Goal: Communication & Community: Participate in discussion

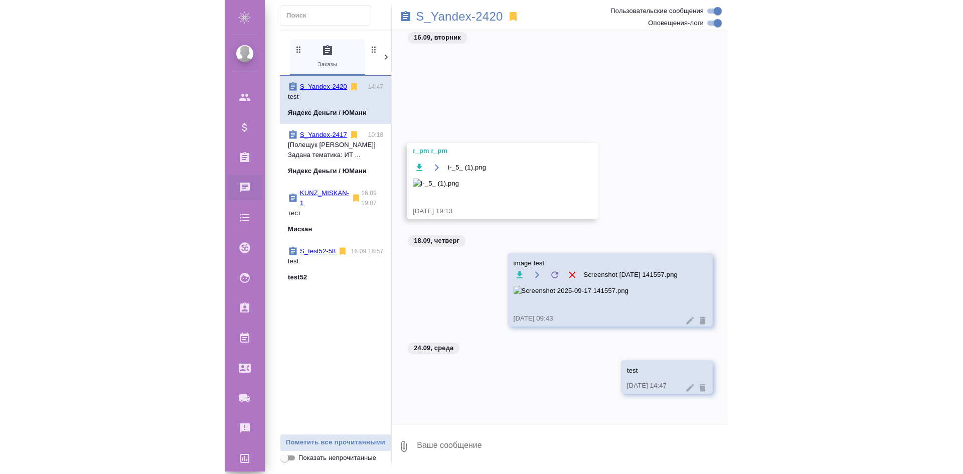
scroll to position [1170, 0]
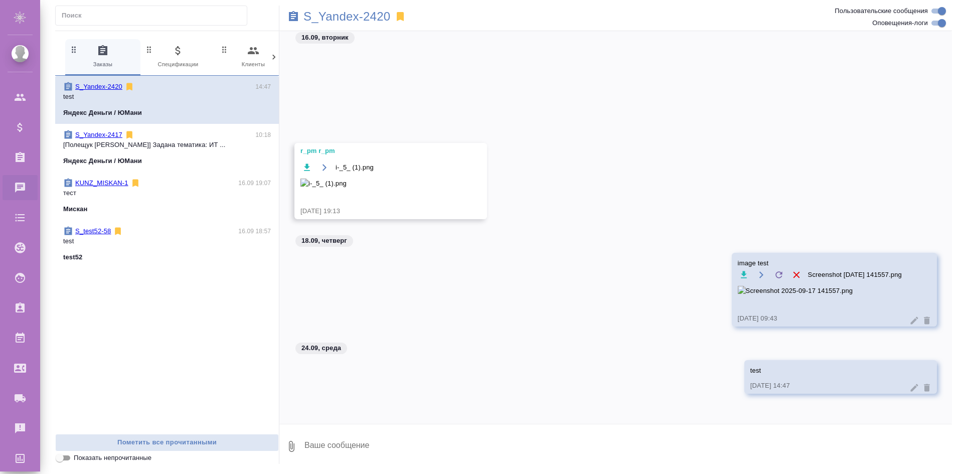
click at [396, 448] on textarea at bounding box center [627, 446] width 648 height 34
type textarea "test 2"
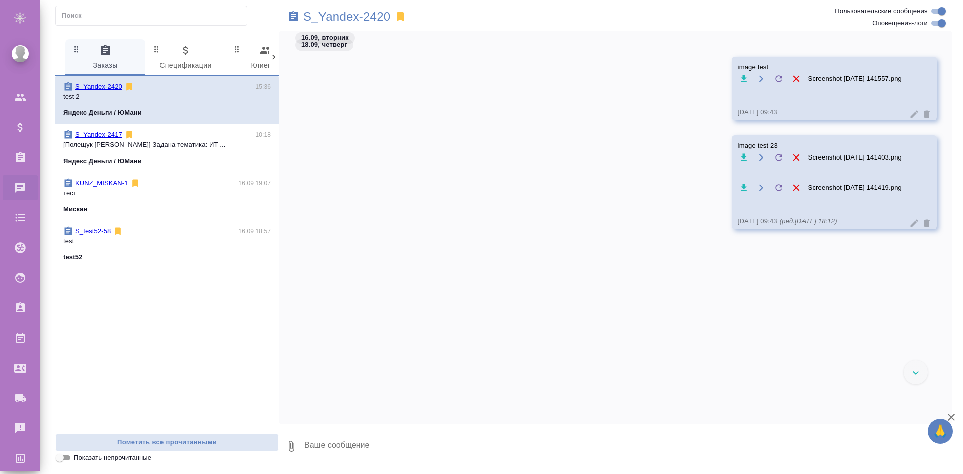
scroll to position [1390, 0]
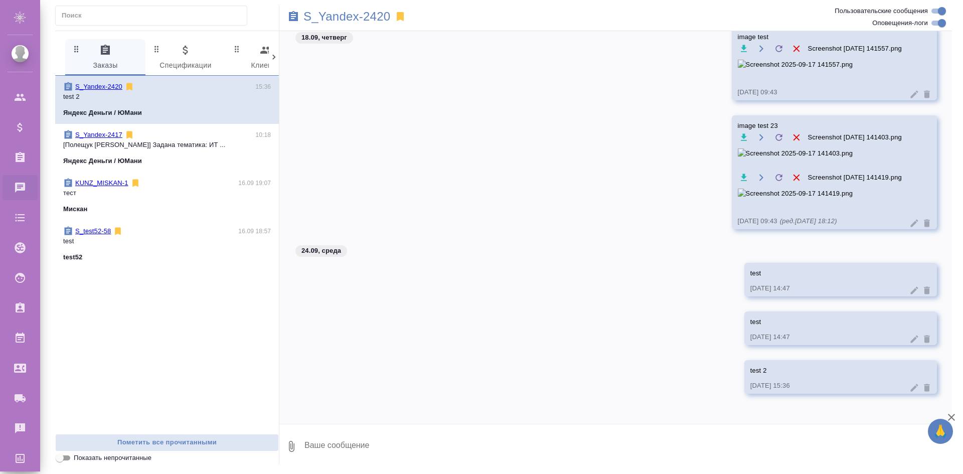
click at [910, 338] on icon at bounding box center [914, 339] width 8 height 8
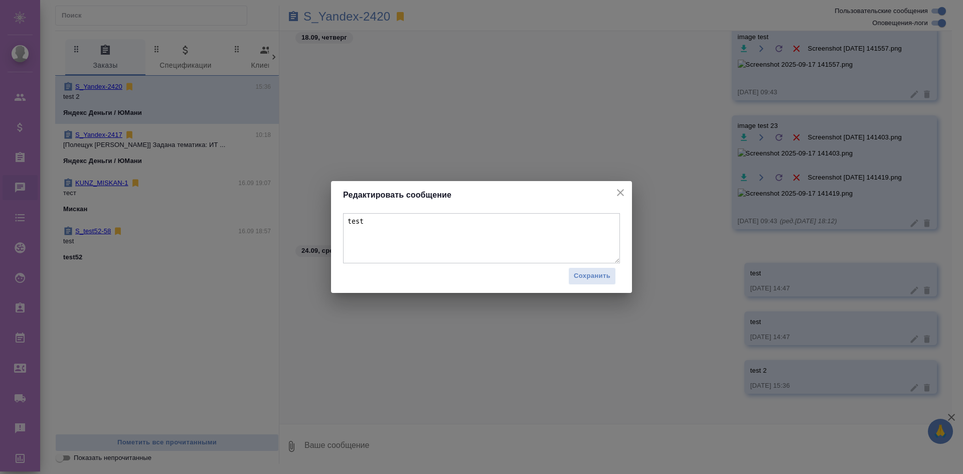
click at [394, 223] on textarea "test" at bounding box center [481, 238] width 277 height 50
type textarea "test 1"
click at [598, 276] on span "Сохранить" at bounding box center [592, 276] width 37 height 12
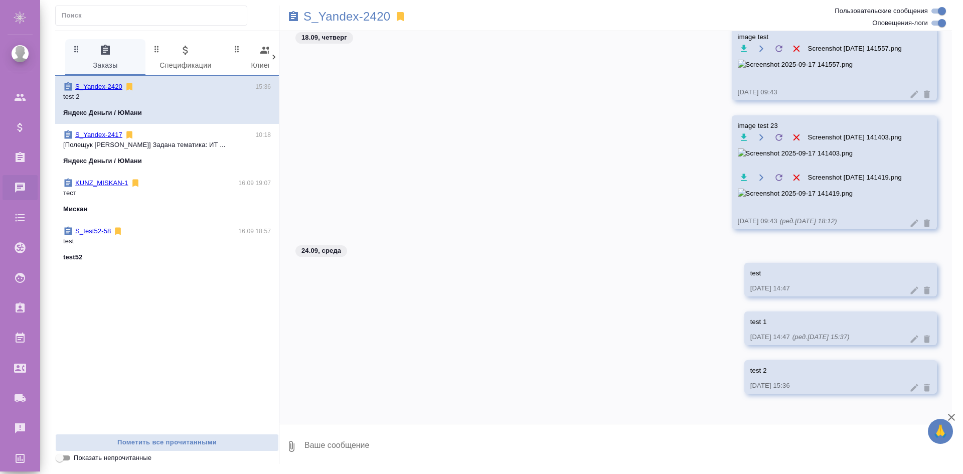
click at [910, 290] on icon at bounding box center [914, 290] width 8 height 8
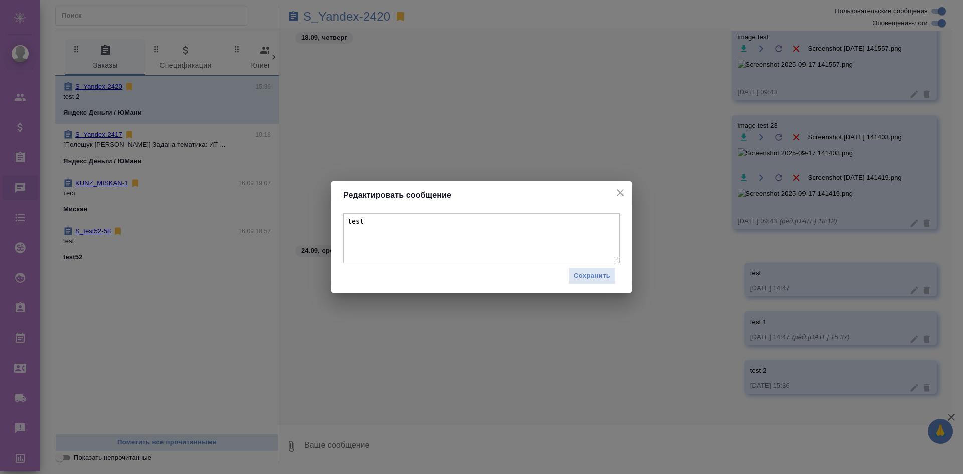
click at [407, 227] on textarea "test" at bounding box center [481, 238] width 277 height 50
type textarea "test 0"
click at [592, 273] on span "Сохранить" at bounding box center [592, 276] width 37 height 12
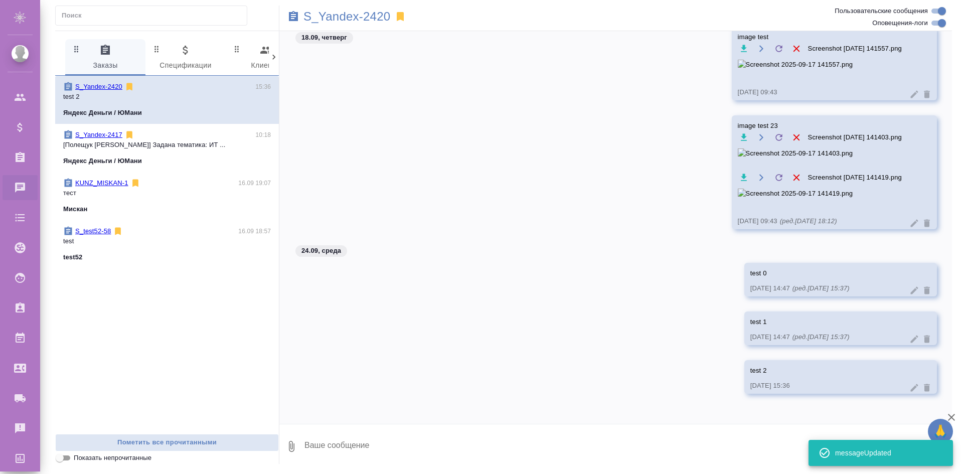
click at [561, 445] on textarea at bounding box center [627, 446] width 648 height 34
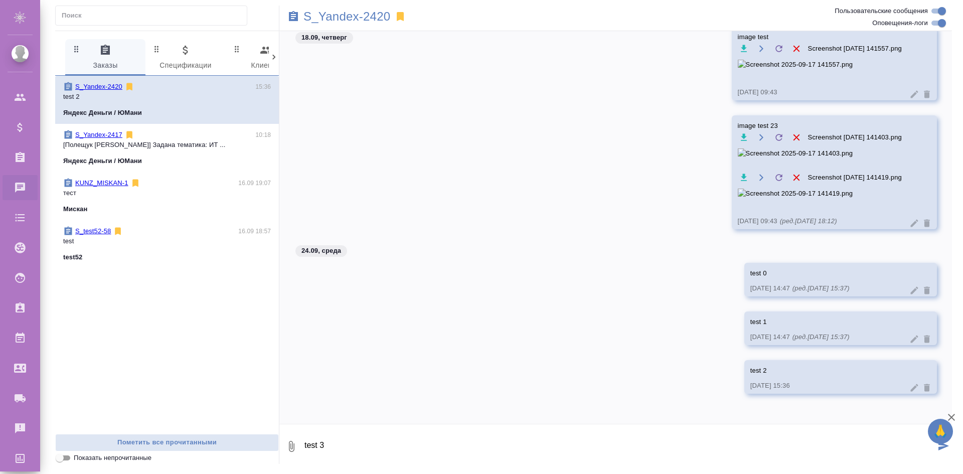
type textarea "test 3"
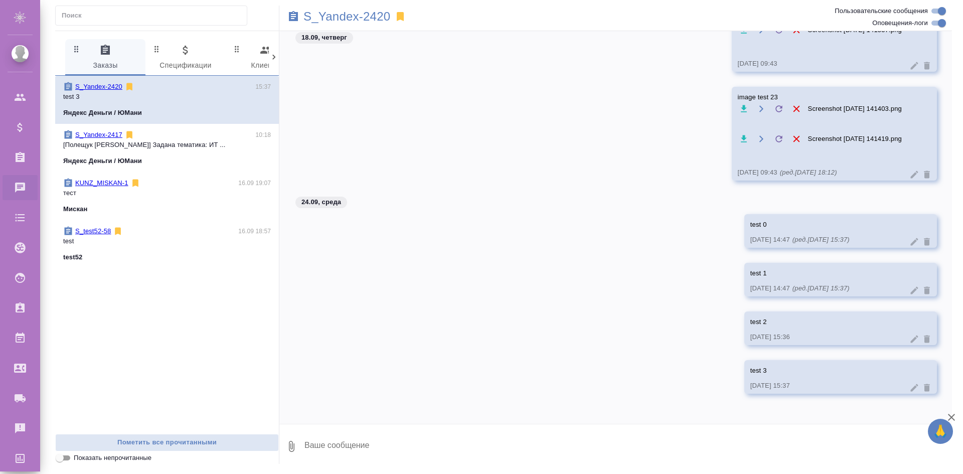
scroll to position [1282, 0]
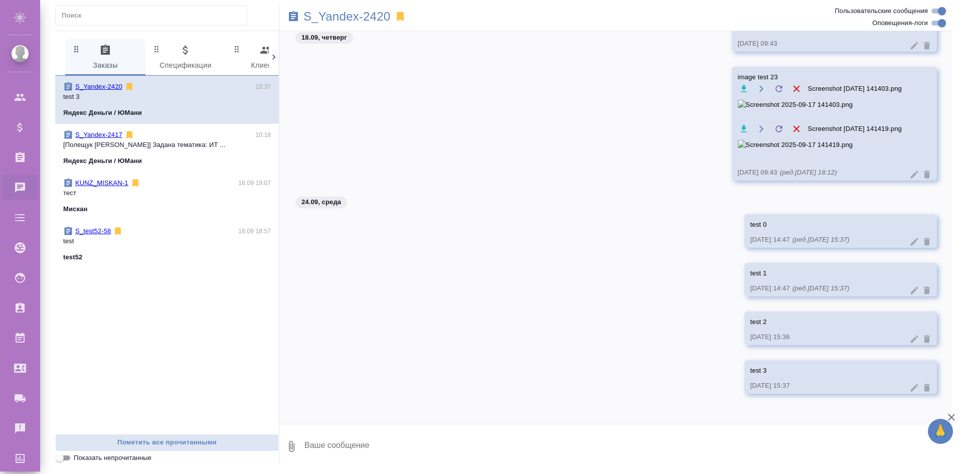
click at [699, 439] on textarea at bounding box center [627, 446] width 648 height 34
type textarea "test 4"
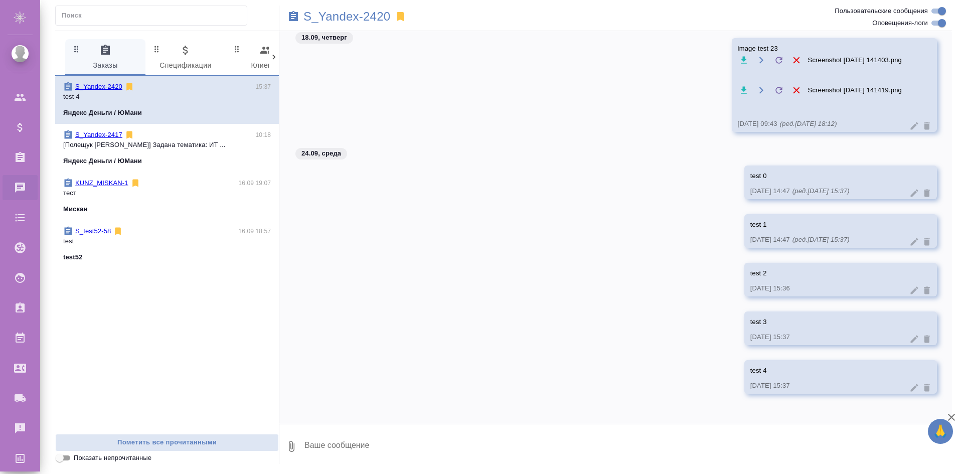
scroll to position [1299, 0]
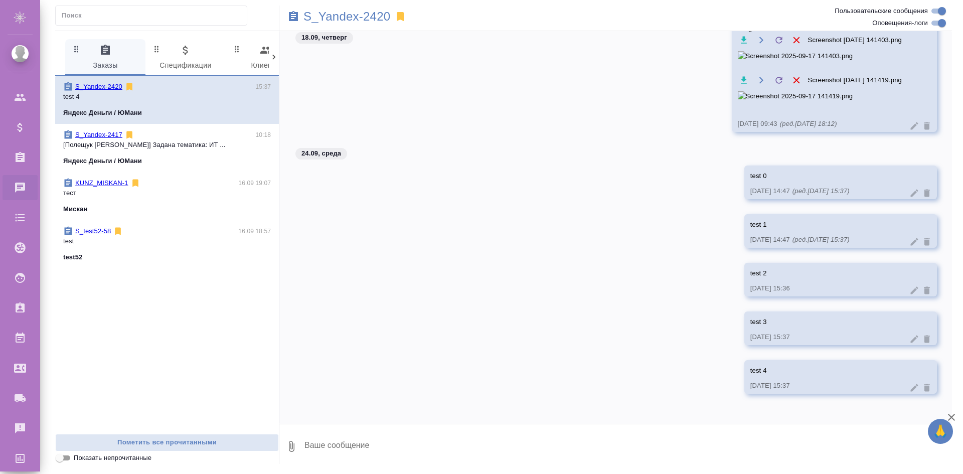
click at [910, 389] on icon at bounding box center [914, 388] width 8 height 8
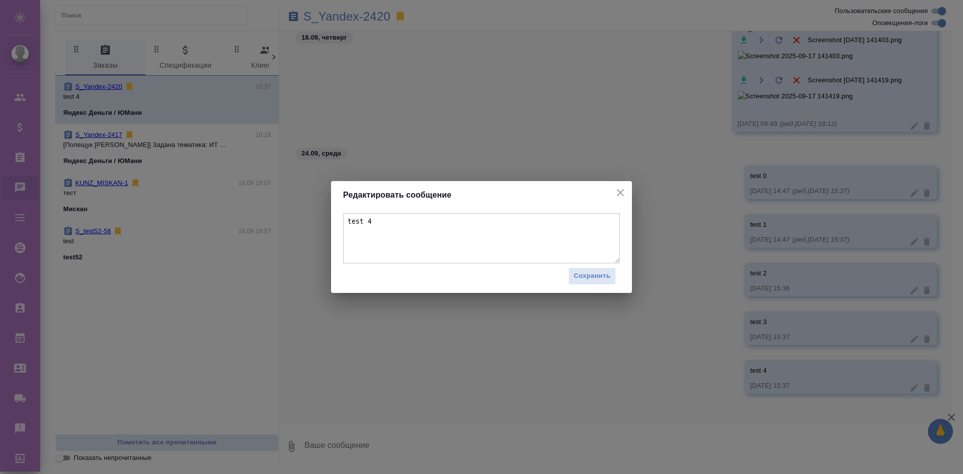
click at [523, 229] on textarea "test 4" at bounding box center [481, 238] width 277 height 50
type textarea "test 404"
click at [596, 277] on span "Сохранить" at bounding box center [592, 276] width 37 height 12
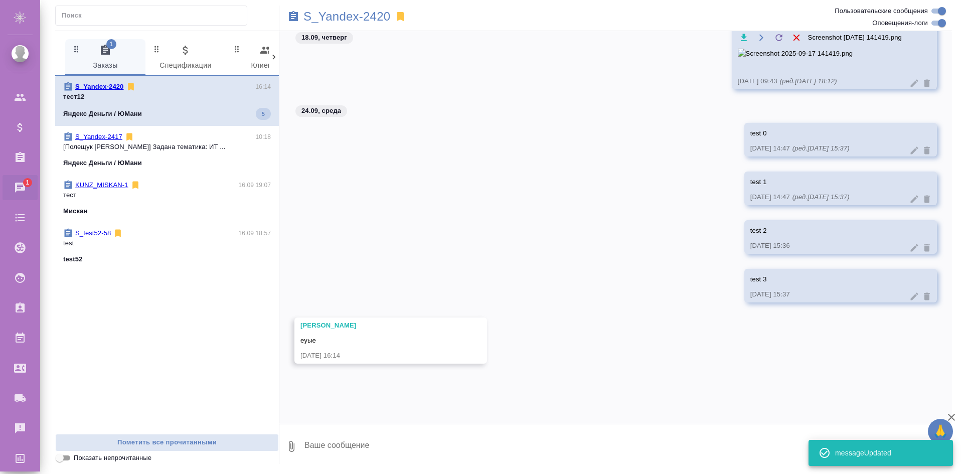
scroll to position [1556, 0]
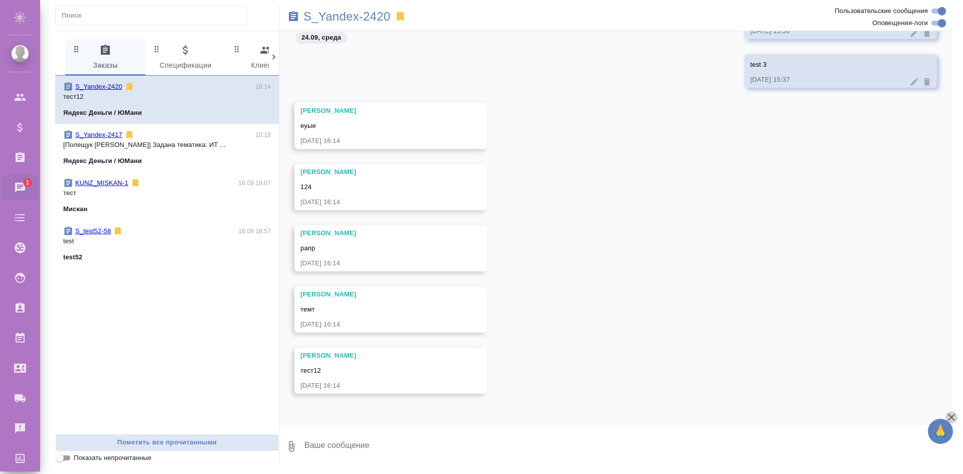
click at [951, 417] on icon "button" at bounding box center [951, 417] width 7 height 7
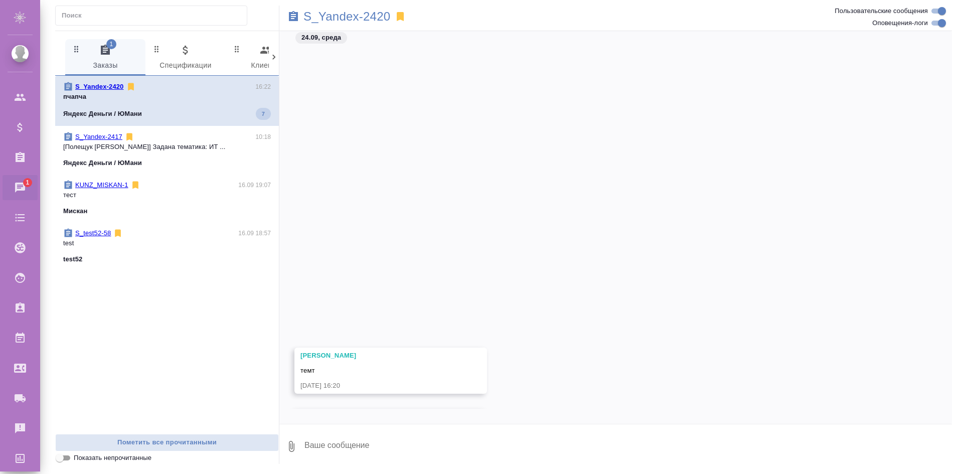
scroll to position [1923, 0]
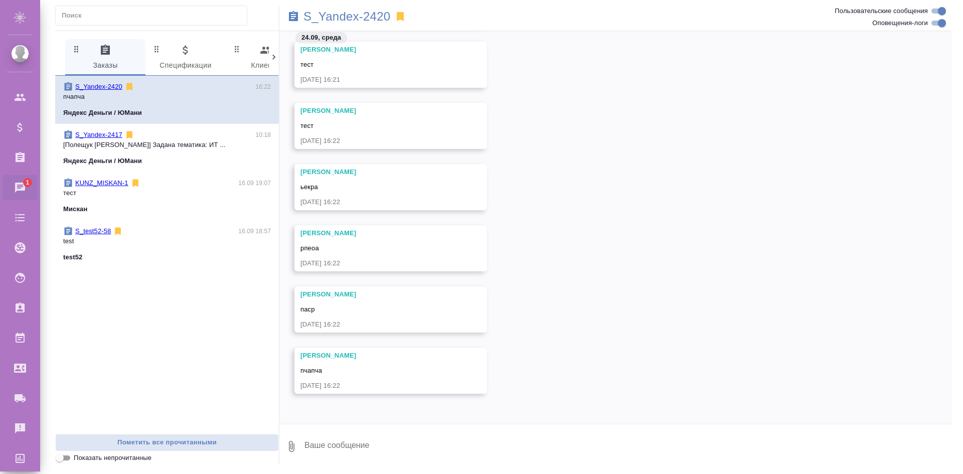
click at [477, 470] on div ".cls-1 fill:#fff; AWATERA Chepelev Mikhail Клиенты Спецификации Заказы 1 Чаты T…" at bounding box center [481, 237] width 963 height 474
click at [477, 454] on textarea at bounding box center [627, 446] width 648 height 34
click at [376, 14] on p "S_Yandex-2420" at bounding box center [346, 17] width 87 height 10
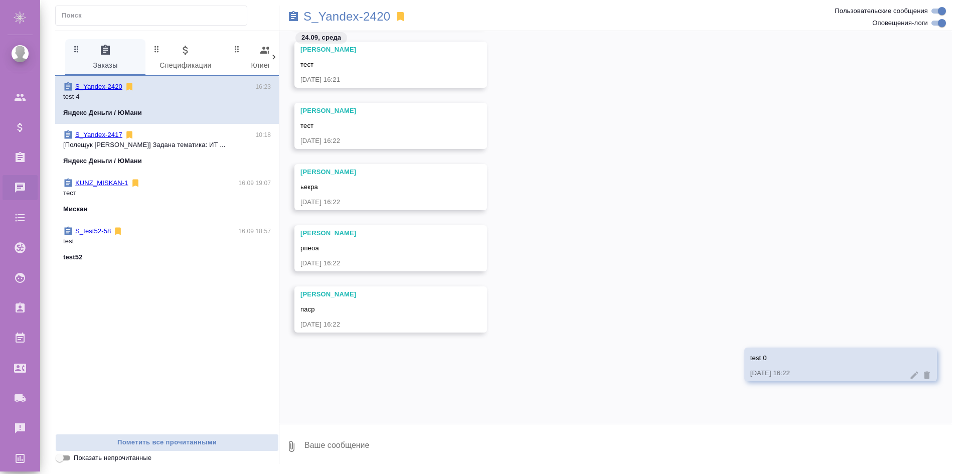
scroll to position [2105, 0]
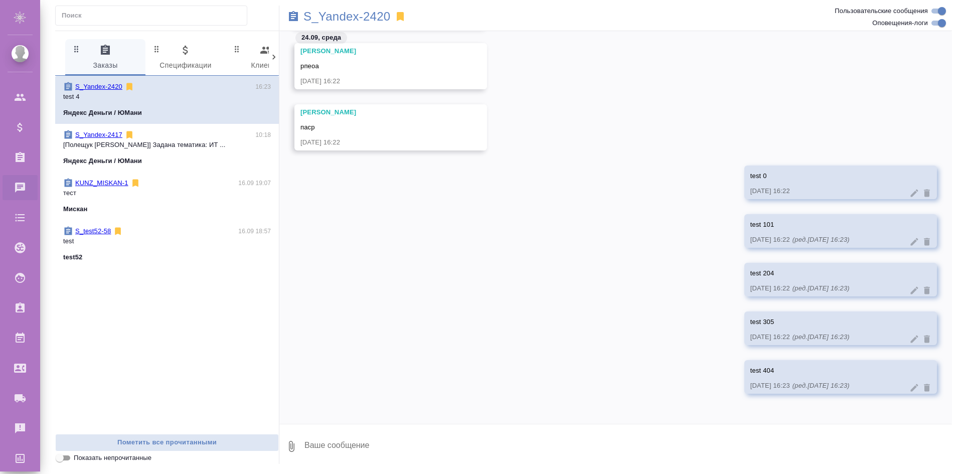
click at [909, 239] on icon at bounding box center [914, 242] width 10 height 10
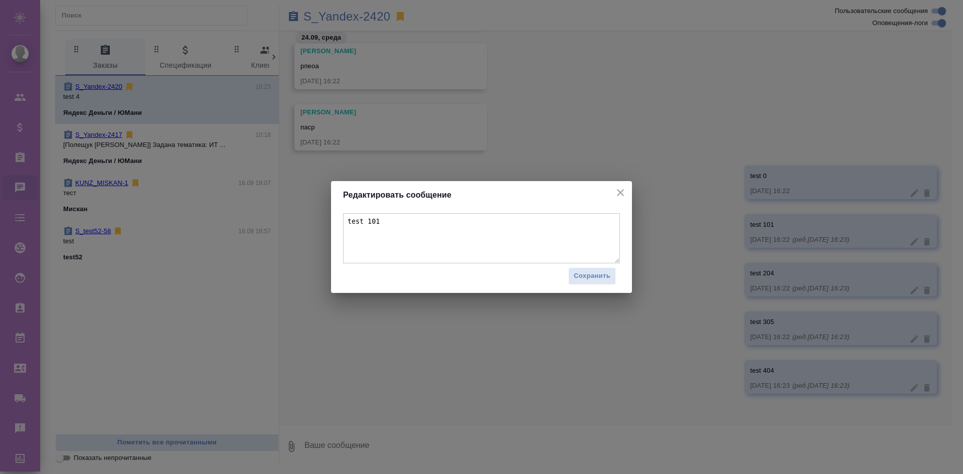
click at [445, 235] on textarea "test 101" at bounding box center [481, 238] width 277 height 50
type textarea "test 1"
click at [594, 270] on button "Сохранить" at bounding box center [592, 276] width 48 height 18
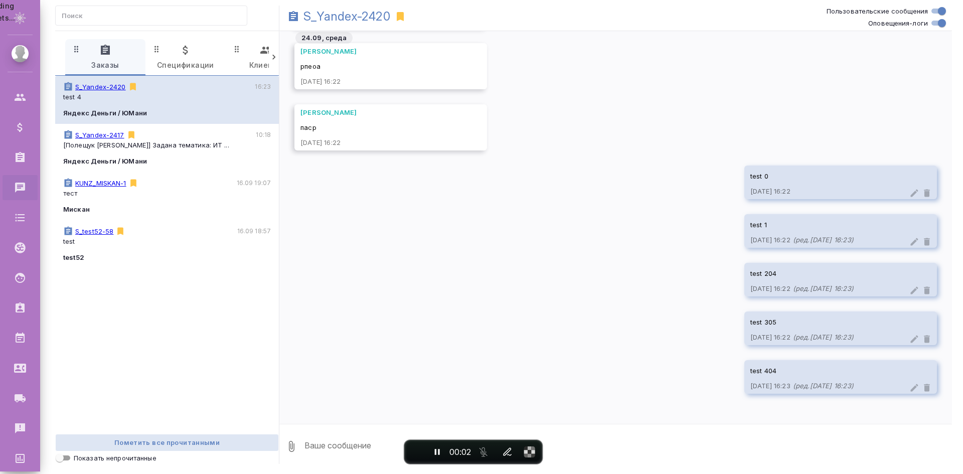
click at [910, 244] on icon at bounding box center [914, 242] width 8 height 8
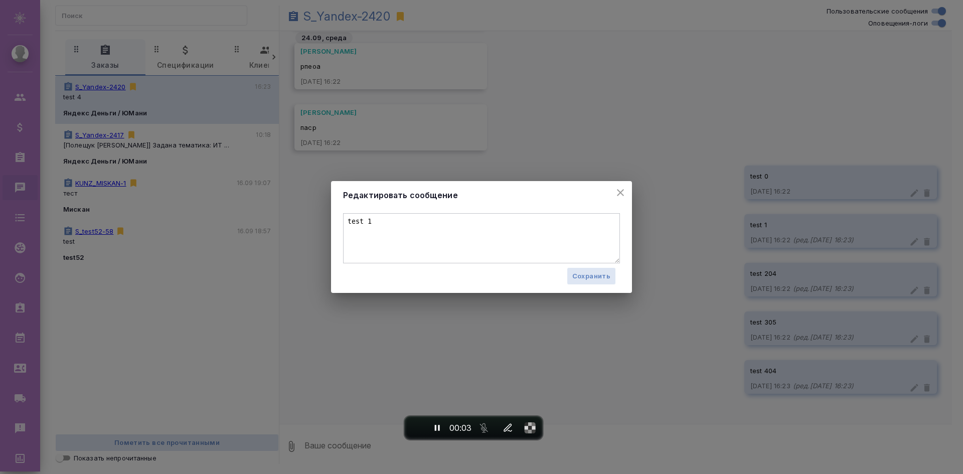
click at [481, 193] on h4 "Редактировать сообщение" at bounding box center [481, 195] width 277 height 12
click at [479, 219] on textarea "test 1" at bounding box center [481, 238] width 277 height 50
type textarea "test 101"
click at [570, 273] on button "Сохранить" at bounding box center [591, 276] width 49 height 18
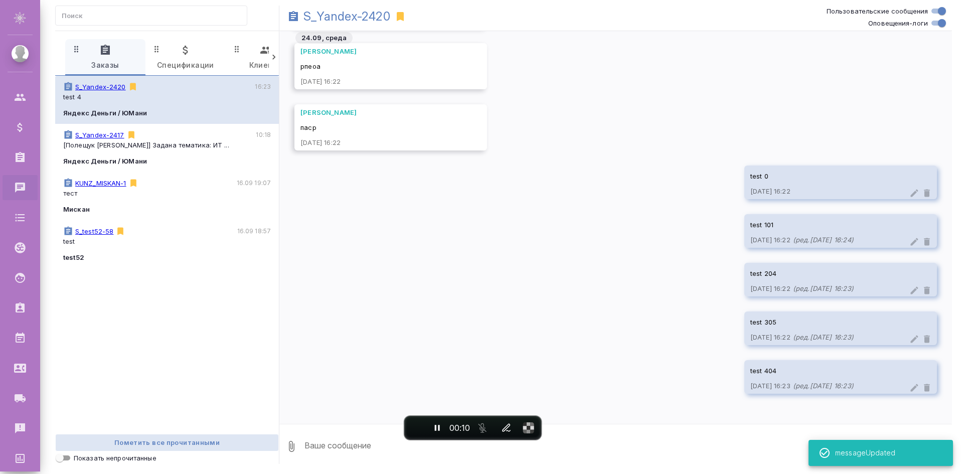
click at [909, 288] on icon at bounding box center [914, 290] width 10 height 10
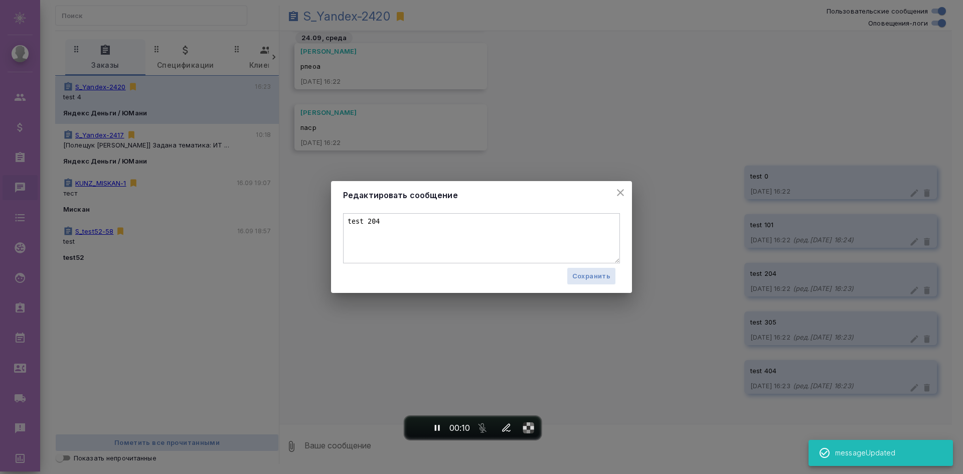
click at [502, 242] on textarea "test 204" at bounding box center [481, 238] width 277 height 50
type textarea "test 201"
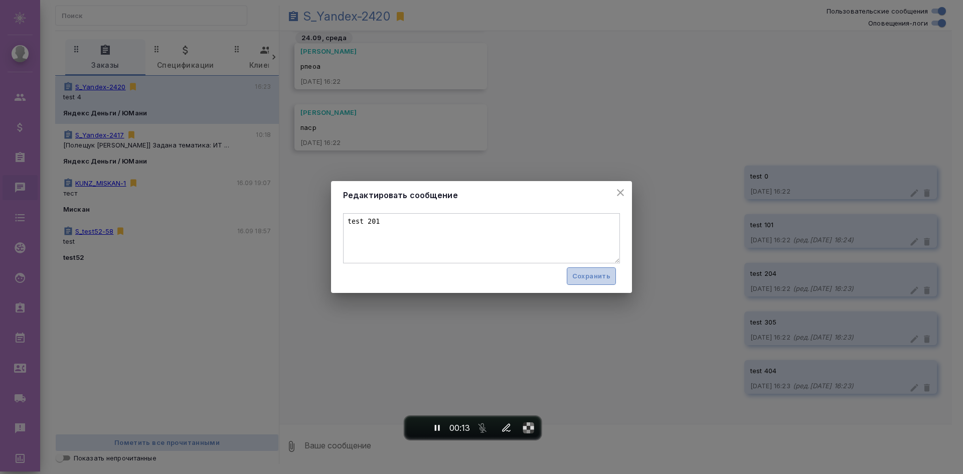
click at [609, 280] on span "Сохранить" at bounding box center [591, 276] width 38 height 12
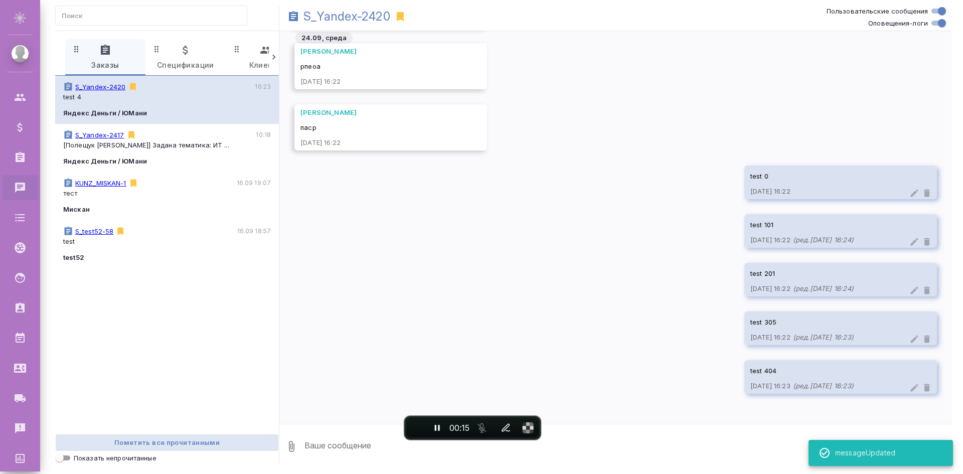
click at [909, 339] on icon at bounding box center [914, 339] width 10 height 10
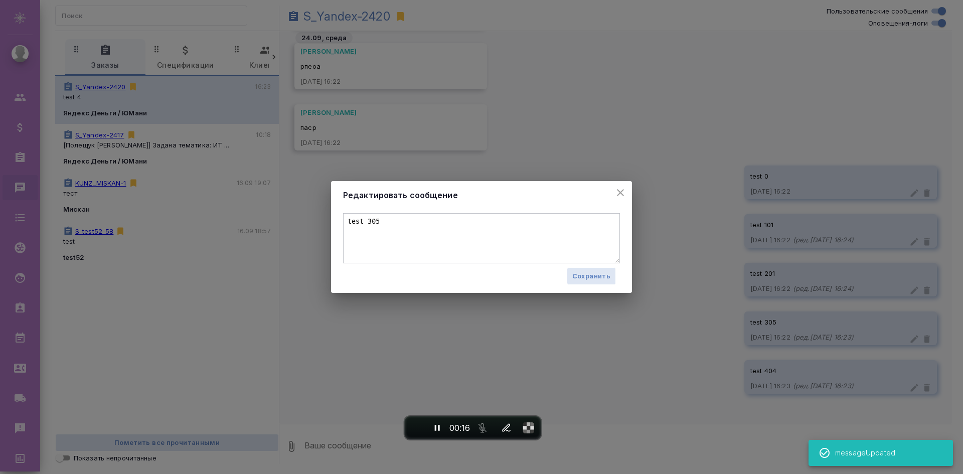
click at [492, 252] on textarea "test 305" at bounding box center [481, 238] width 277 height 50
type textarea "test 304"
click at [579, 276] on span "Сохранить" at bounding box center [591, 276] width 38 height 12
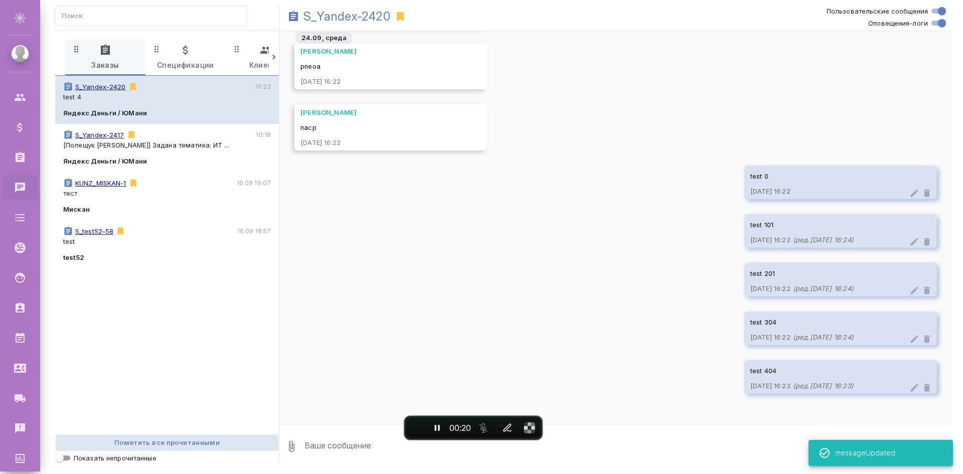
click at [909, 386] on icon at bounding box center [914, 388] width 10 height 10
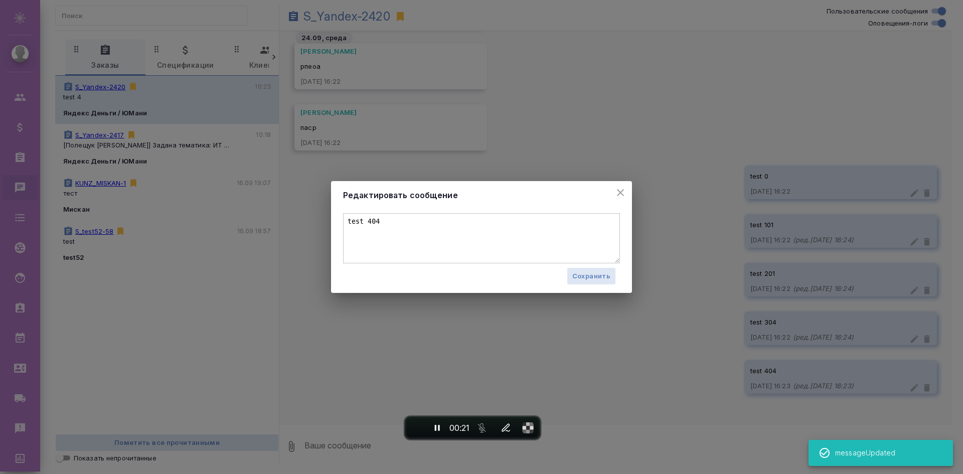
click at [512, 230] on textarea "test 404" at bounding box center [481, 238] width 277 height 50
type textarea "test 401"
click at [607, 268] on button "Сохранить" at bounding box center [591, 276] width 49 height 18
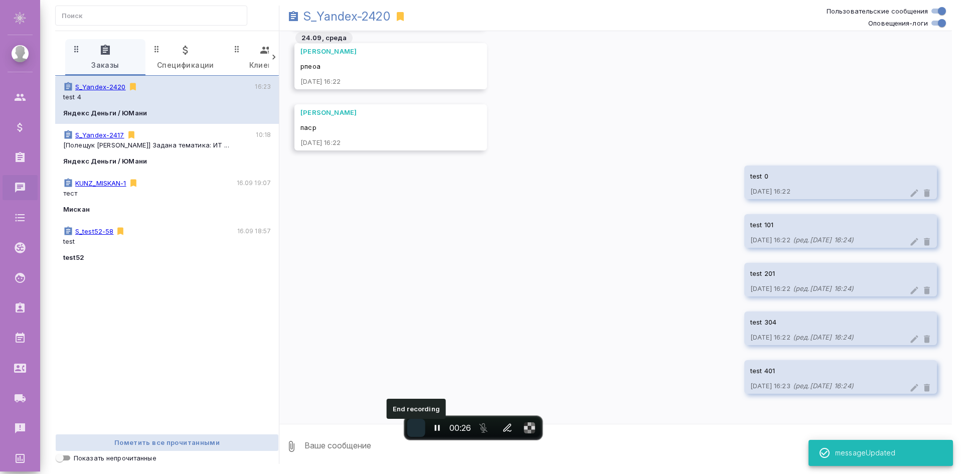
click at [416, 428] on span "End recording" at bounding box center [416, 428] width 0 height 0
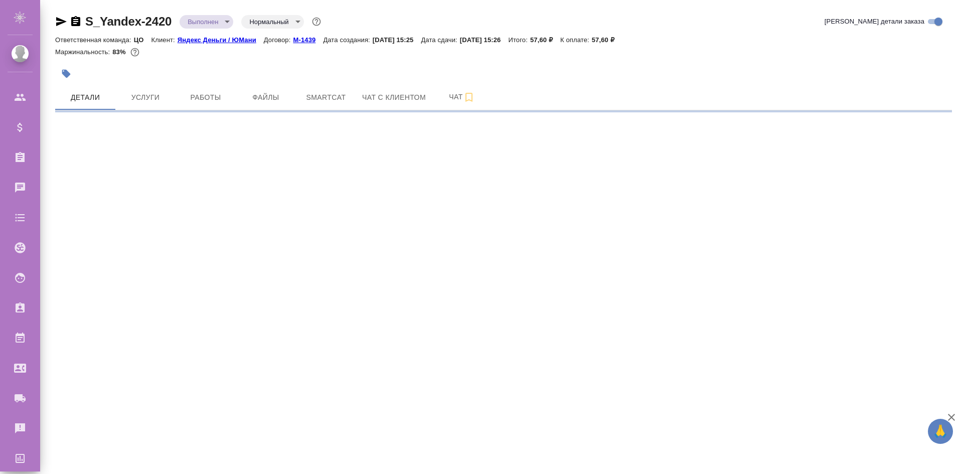
select select "RU"
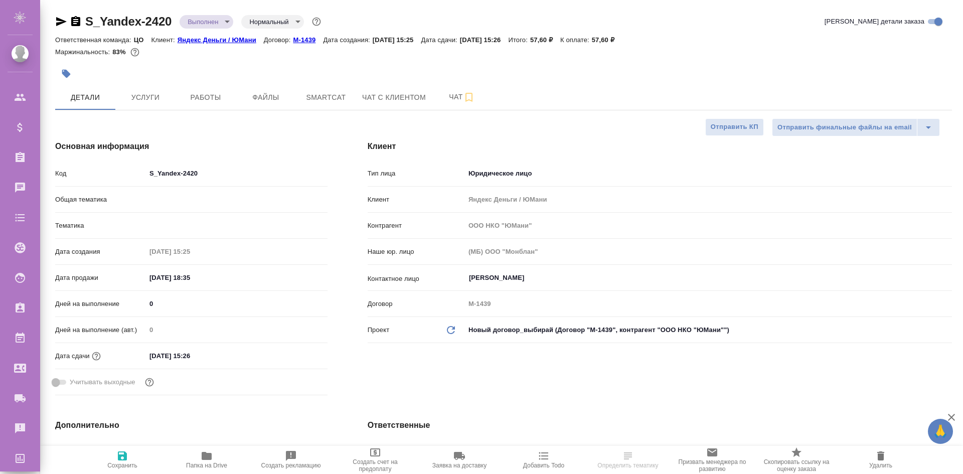
type textarea "x"
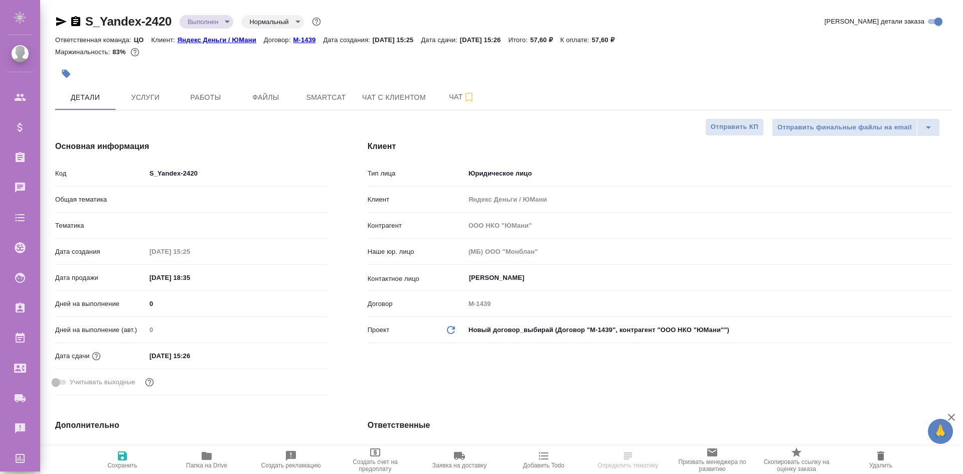
type textarea "x"
click at [456, 110] on hr at bounding box center [503, 110] width 896 height 1
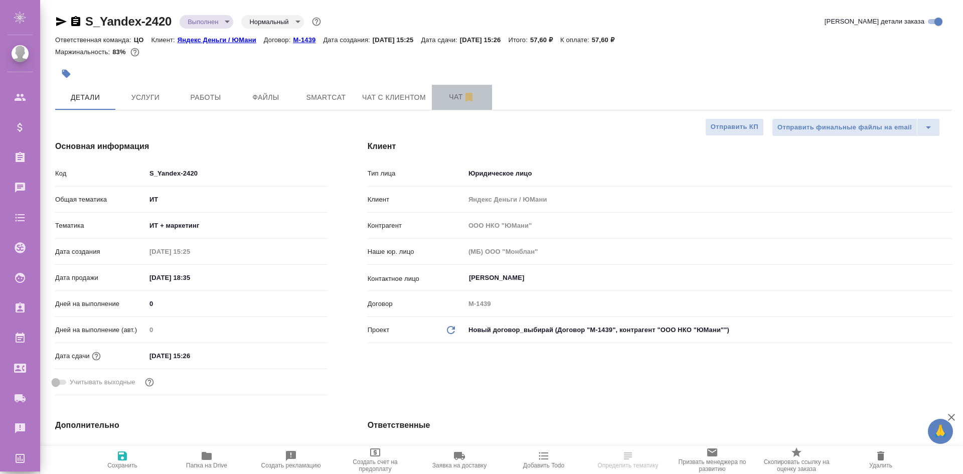
click at [454, 104] on button "Чат" at bounding box center [462, 97] width 60 height 25
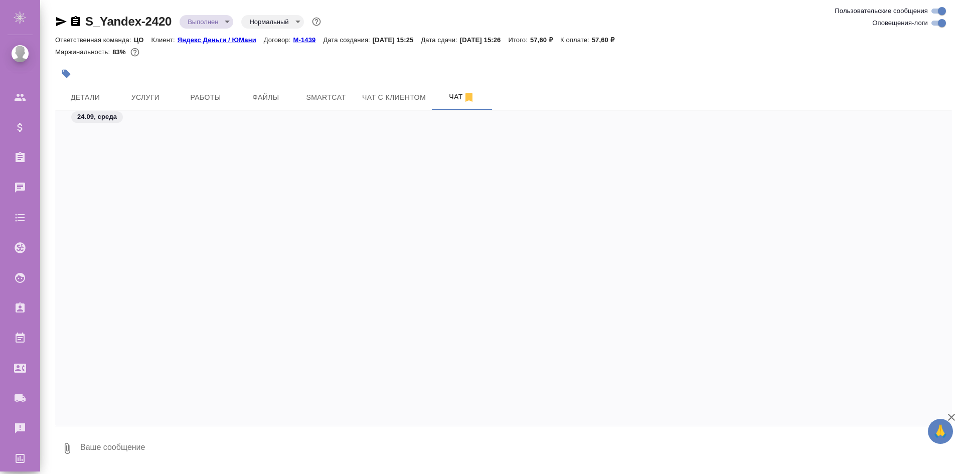
scroll to position [1873, 0]
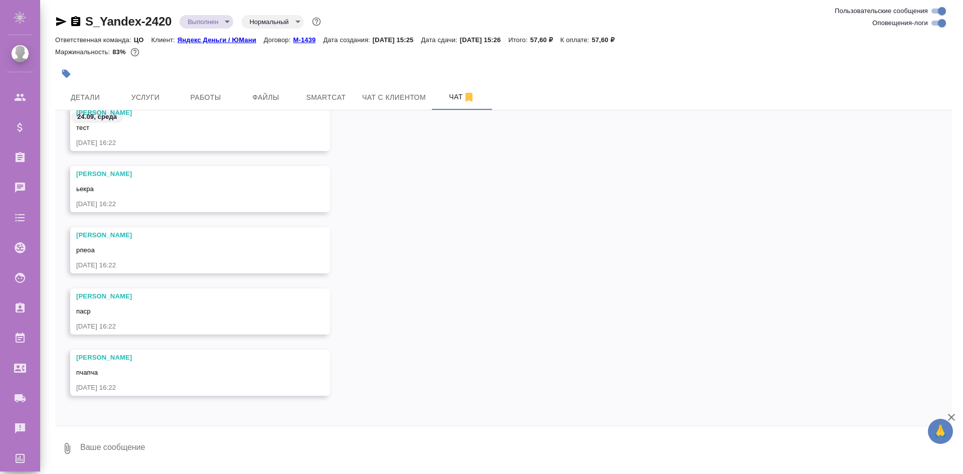
click at [533, 468] on div "S_Yandex-2420 Выполнен completed Нормальный normal Ответственная команда: ЦО Кл…" at bounding box center [503, 235] width 907 height 471
click at [517, 455] on textarea at bounding box center [515, 448] width 872 height 34
type textarea "test 0"
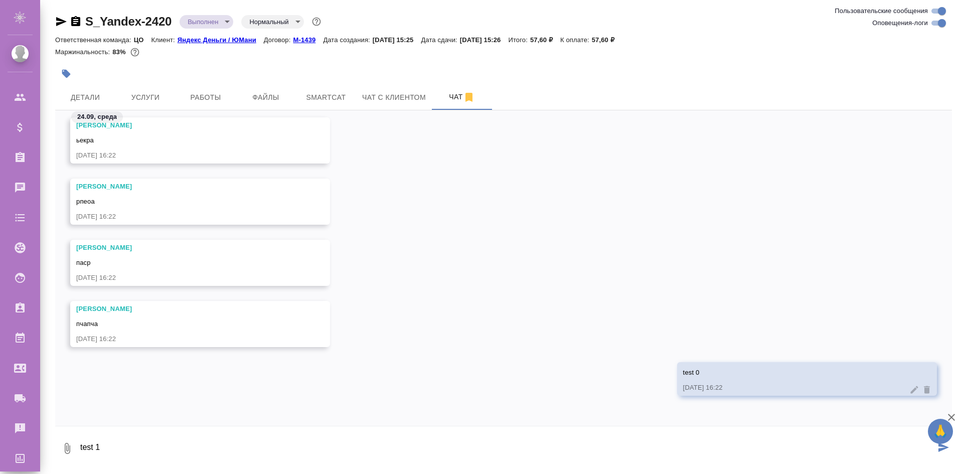
type textarea "test 1"
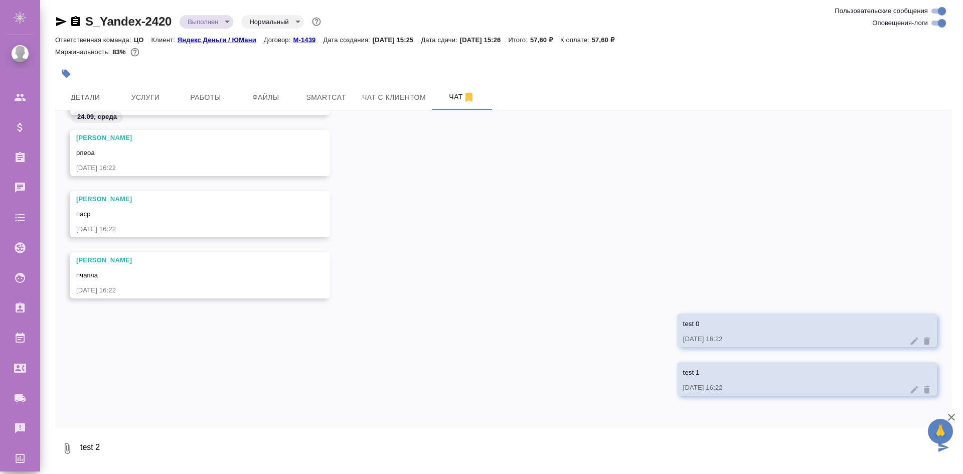
type textarea "test 2"
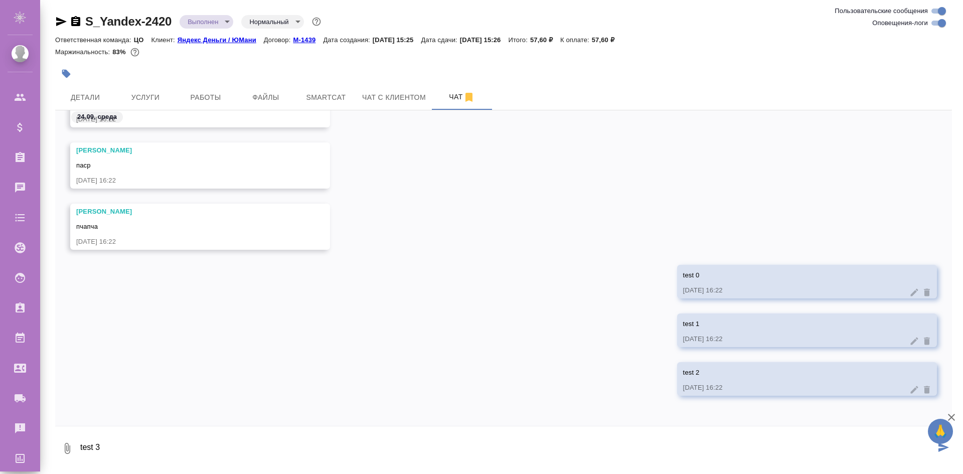
type textarea "test 3"
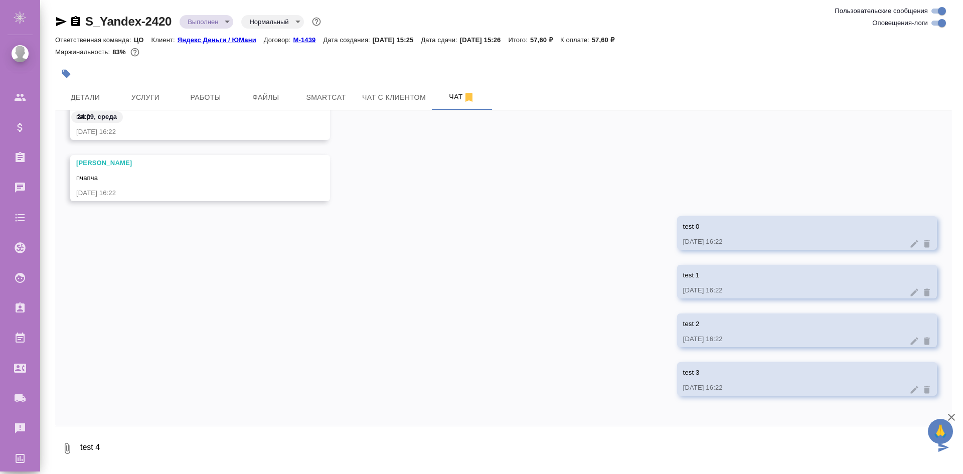
type textarea "test 4"
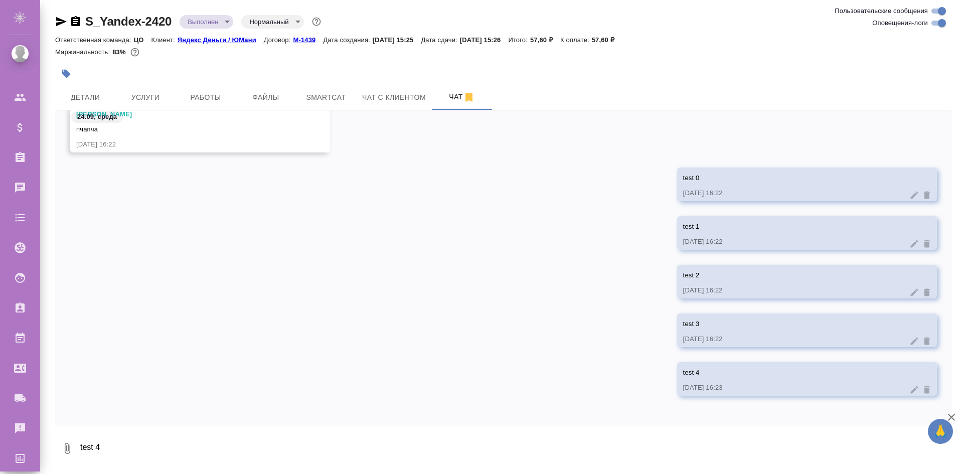
click at [910, 245] on icon at bounding box center [914, 244] width 8 height 8
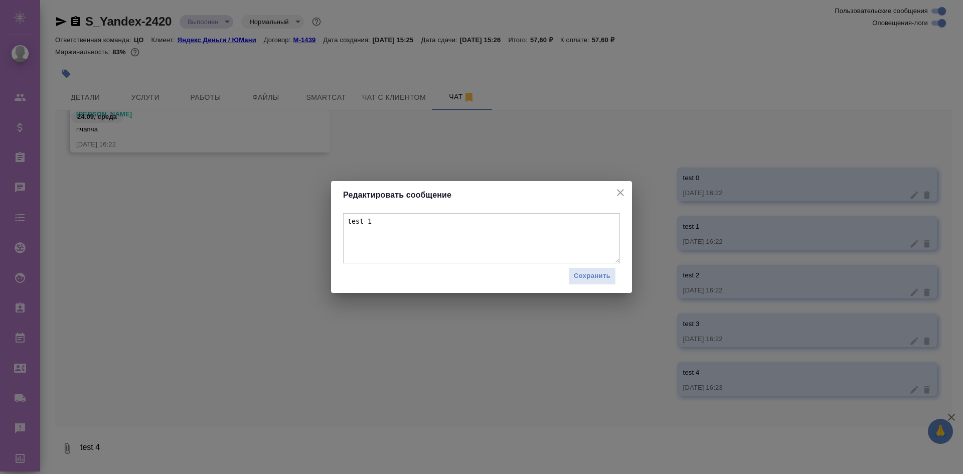
click at [558, 239] on textarea "test 1" at bounding box center [481, 238] width 277 height 50
type textarea "test 101"
click at [588, 280] on span "Сохранить" at bounding box center [592, 276] width 37 height 12
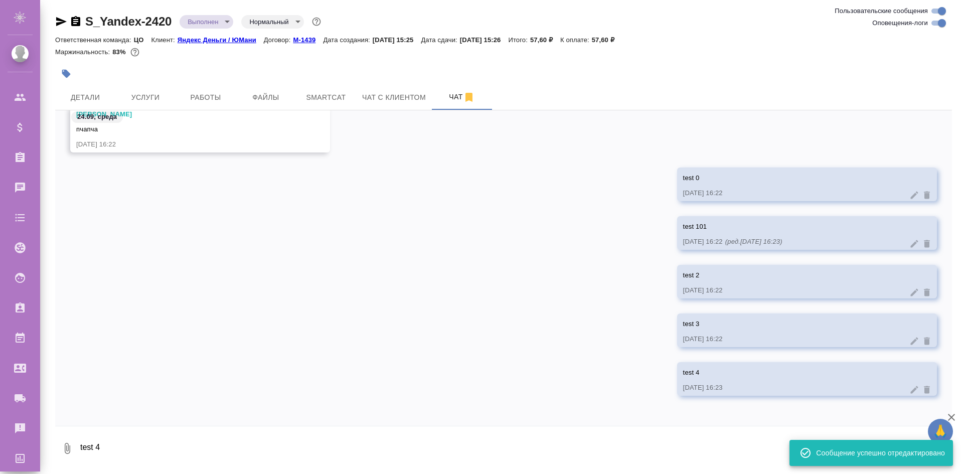
click at [909, 292] on icon at bounding box center [914, 292] width 10 height 10
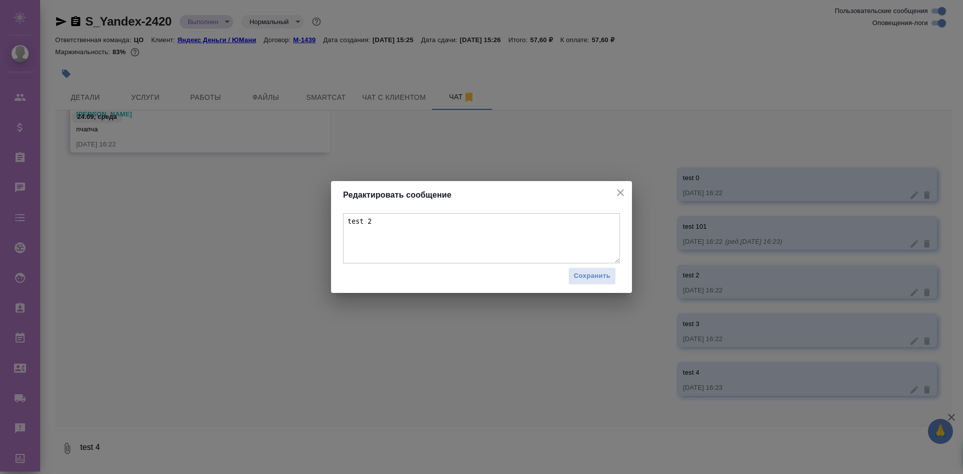
click at [500, 228] on textarea "test 2" at bounding box center [481, 238] width 277 height 50
type textarea "test 204"
click at [584, 277] on span "Сохранить" at bounding box center [592, 276] width 37 height 12
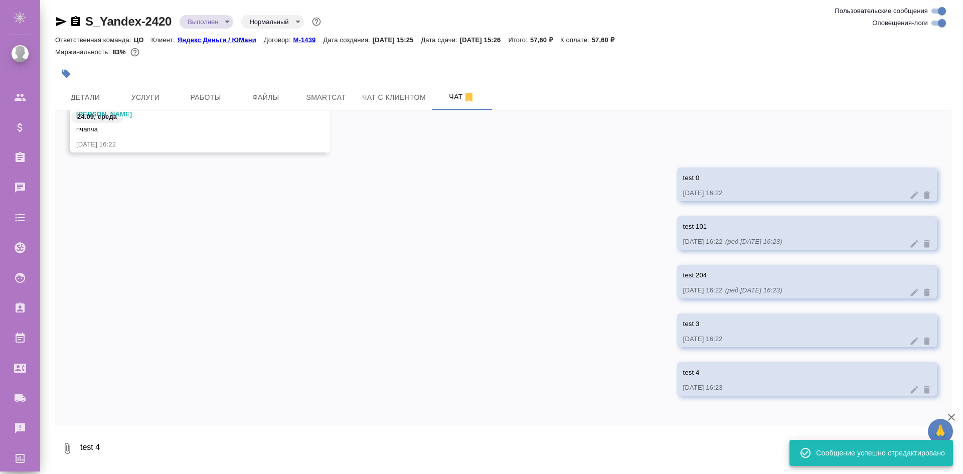
click at [909, 339] on icon at bounding box center [914, 341] width 10 height 10
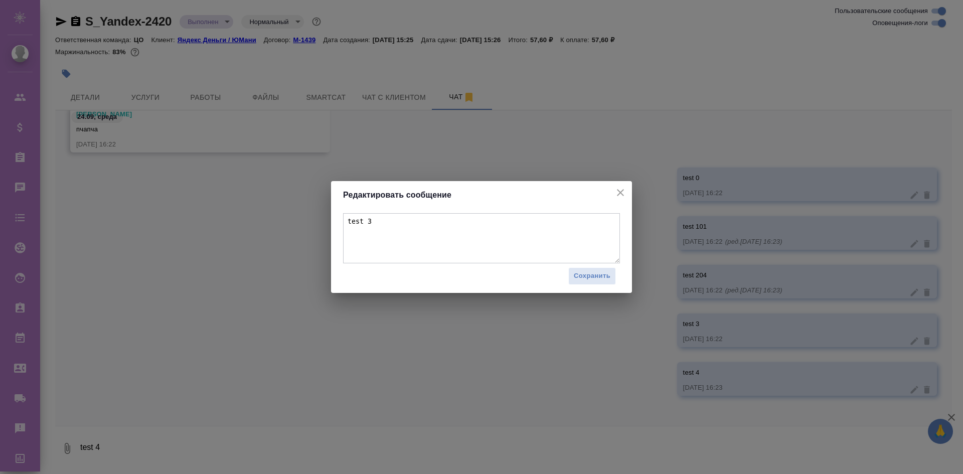
click at [548, 242] on textarea "test 3" at bounding box center [481, 238] width 277 height 50
type textarea "test 305"
click at [610, 274] on button "Сохранить" at bounding box center [592, 276] width 48 height 18
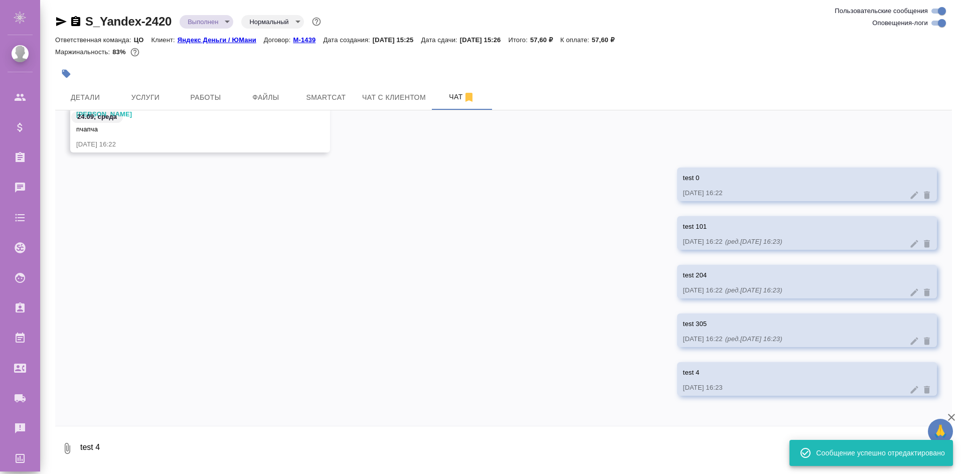
click at [909, 392] on icon at bounding box center [914, 390] width 10 height 10
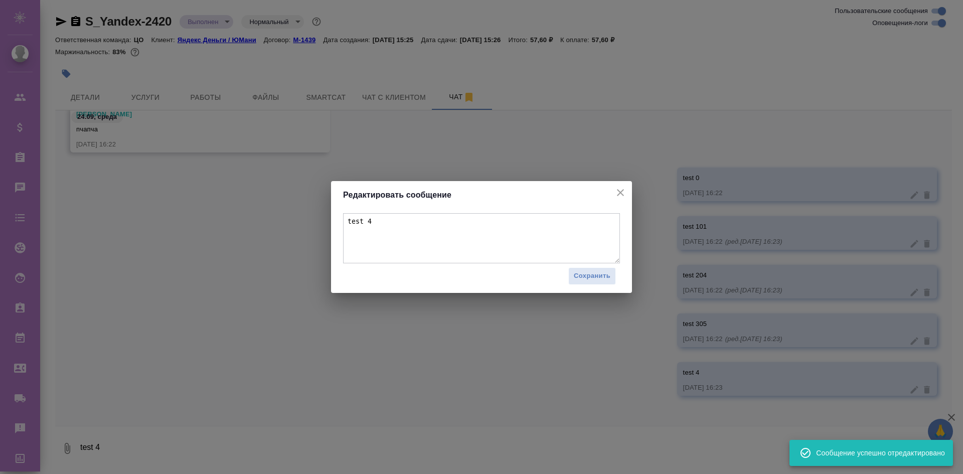
click at [495, 233] on textarea "test 4" at bounding box center [481, 238] width 277 height 50
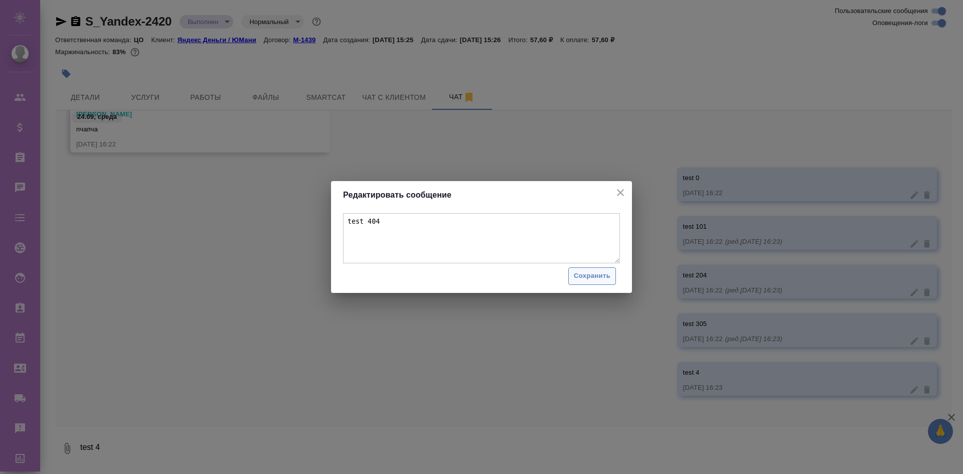
type textarea "test 404"
click at [577, 275] on span "Сохранить" at bounding box center [592, 276] width 37 height 12
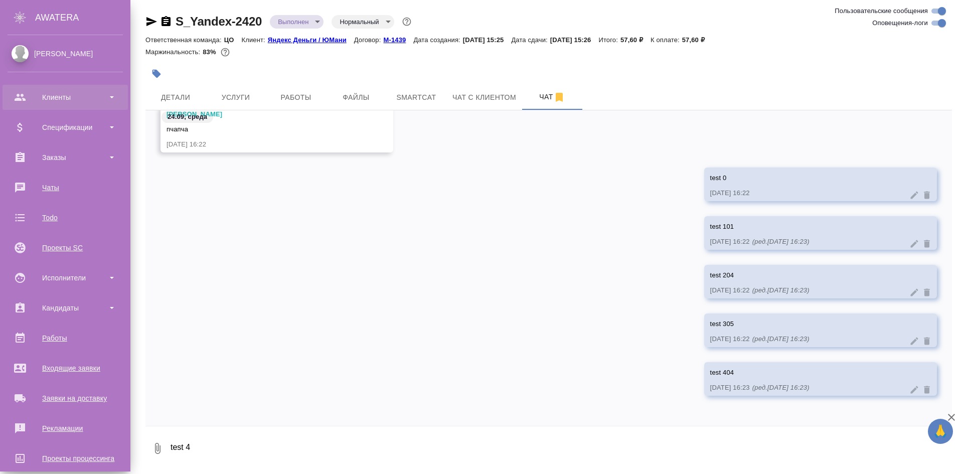
click at [81, 95] on div "Клиенты" at bounding box center [65, 97] width 115 height 15
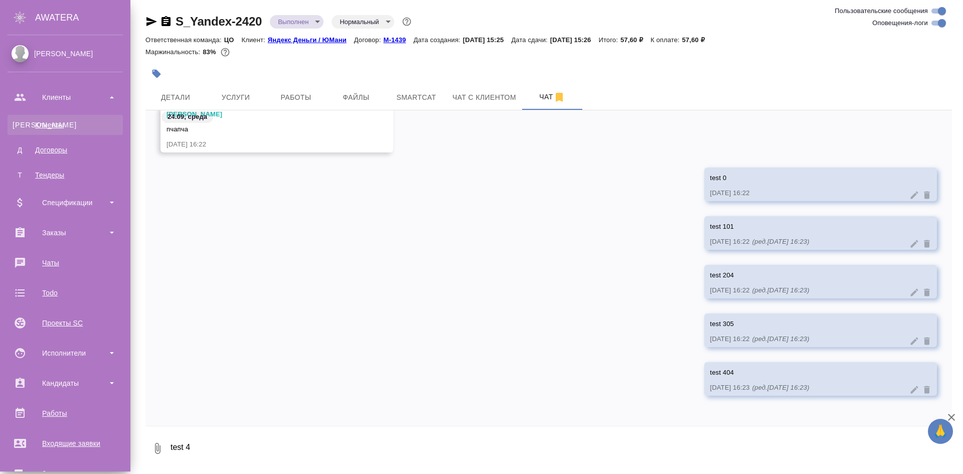
click at [79, 128] on link "К Клиенты" at bounding box center [65, 125] width 115 height 20
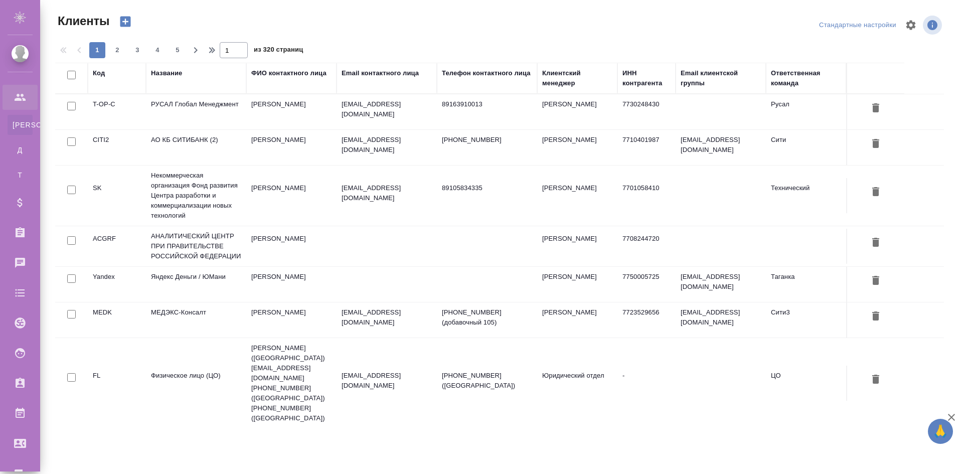
select select "RU"
click at [213, 135] on td "АО КБ СИТИБАНК (2)" at bounding box center [196, 147] width 100 height 35
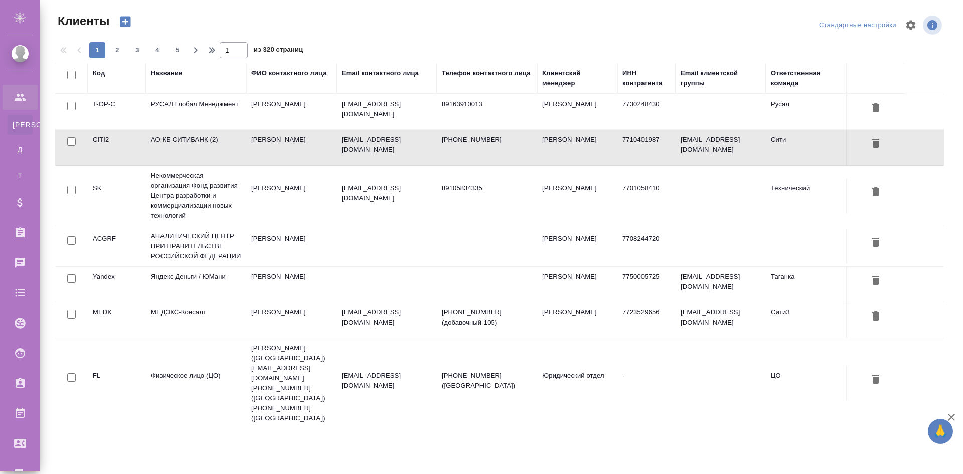
click at [213, 135] on td "АО КБ СИТИБАНК (2)" at bounding box center [196, 147] width 100 height 35
click at [169, 71] on div "Название" at bounding box center [166, 73] width 31 height 10
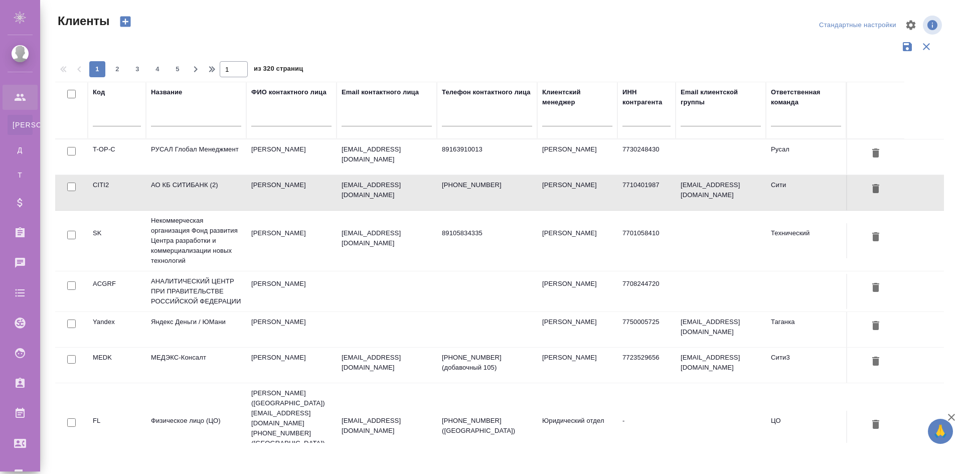
drag, startPoint x: 184, startPoint y: 105, endPoint x: 187, endPoint y: 121, distance: 15.8
click at [184, 106] on div "Название" at bounding box center [196, 110] width 90 height 46
click at [190, 125] on input "text" at bounding box center [196, 120] width 90 height 13
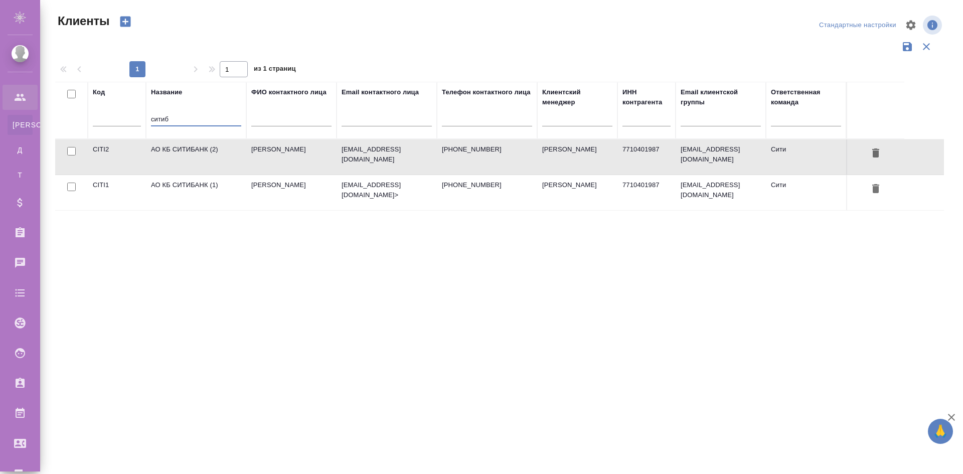
type input "ситиб"
click at [205, 189] on td "АО КБ СИТИБАНК (1)" at bounding box center [196, 192] width 100 height 35
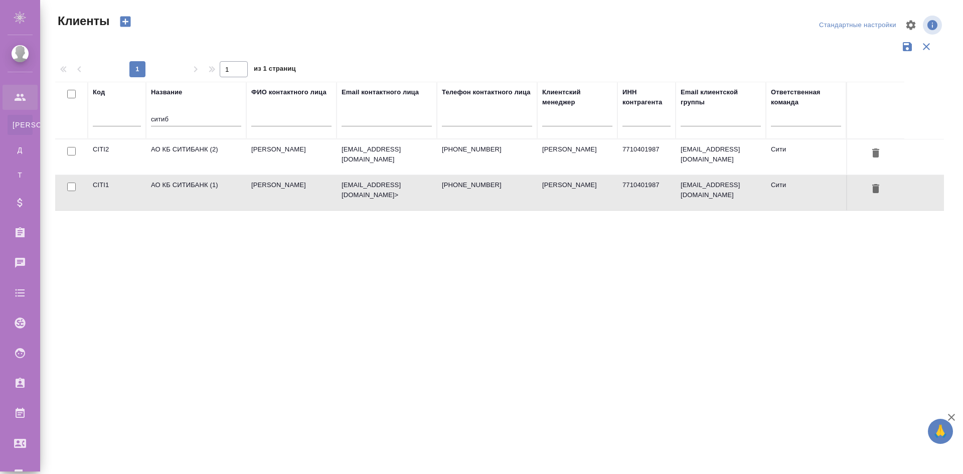
click at [205, 189] on td "АО КБ СИТИБАНК (1)" at bounding box center [196, 192] width 100 height 35
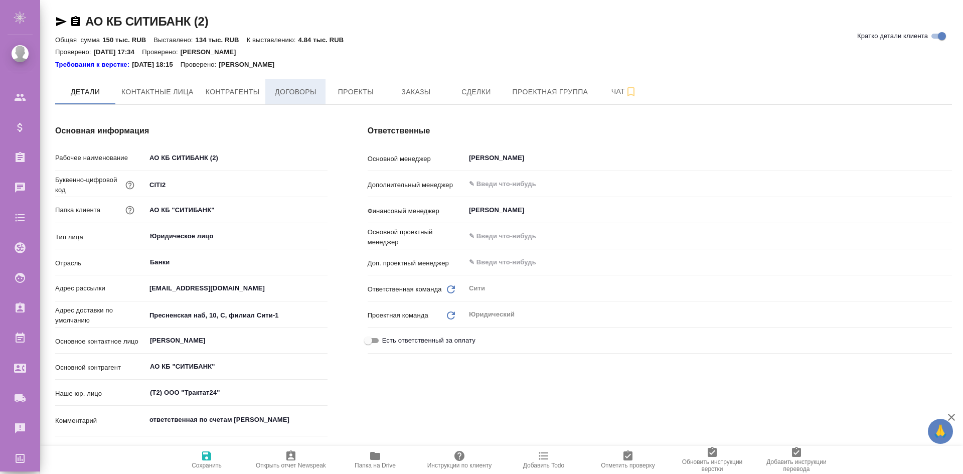
type textarea "x"
type \(спецификации\)-0 "КЦ (спецификации)"
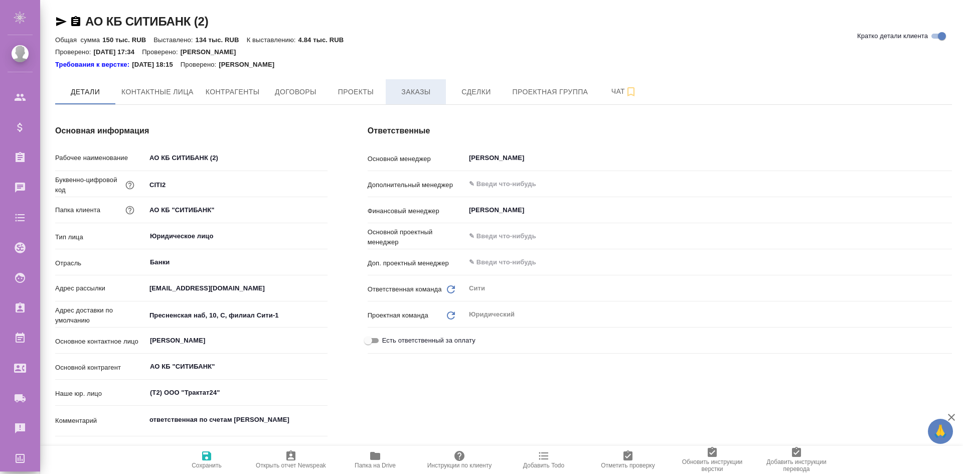
type textarea "x"
click at [410, 85] on button "Заказы" at bounding box center [416, 91] width 60 height 25
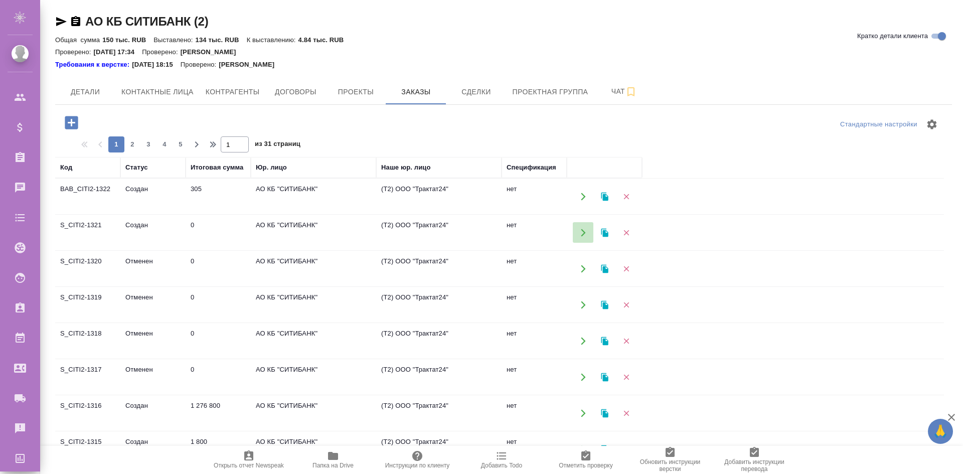
click at [585, 229] on icon "button" at bounding box center [583, 232] width 9 height 9
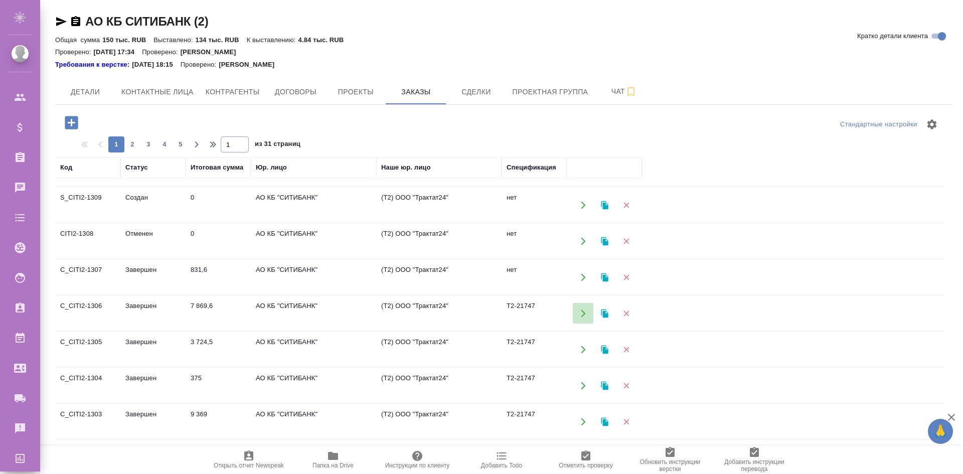
click at [586, 317] on button "button" at bounding box center [583, 313] width 21 height 21
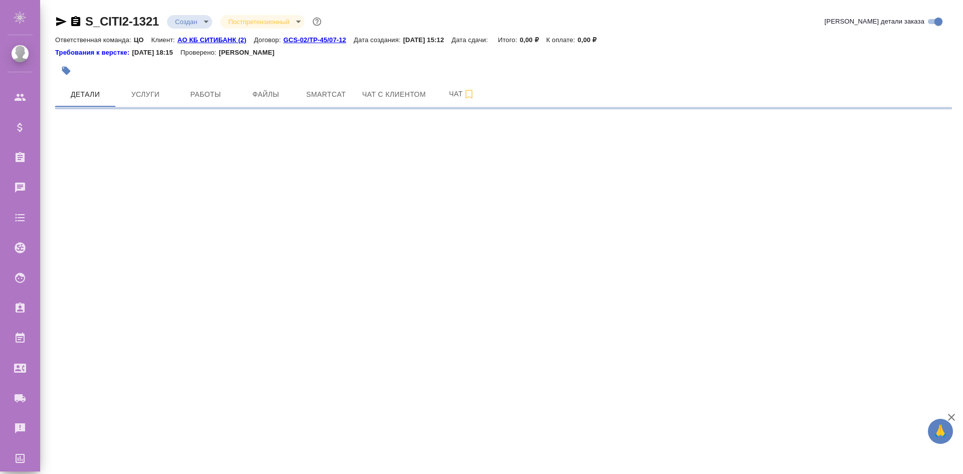
select select "RU"
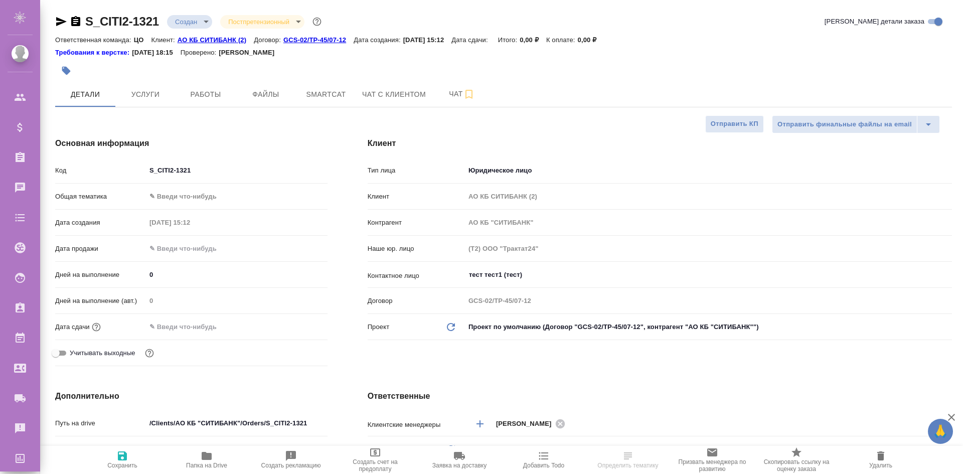
select select "RU"
type textarea "x"
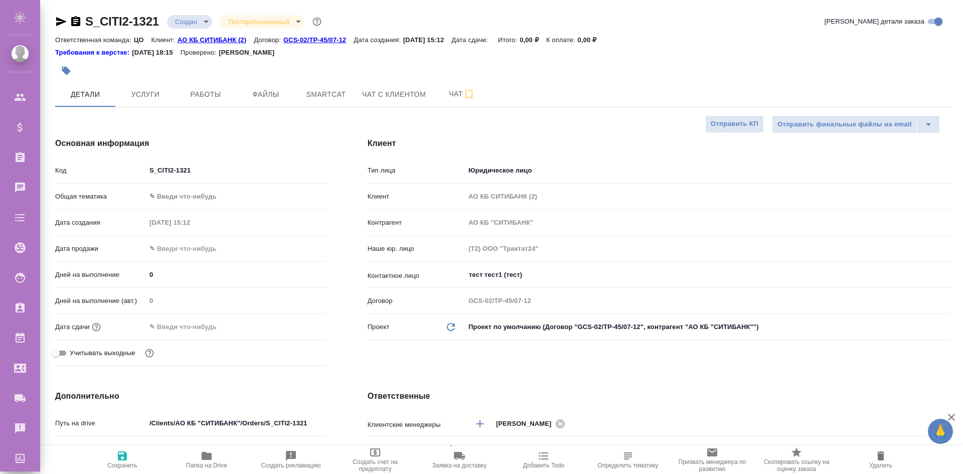
type textarea "x"
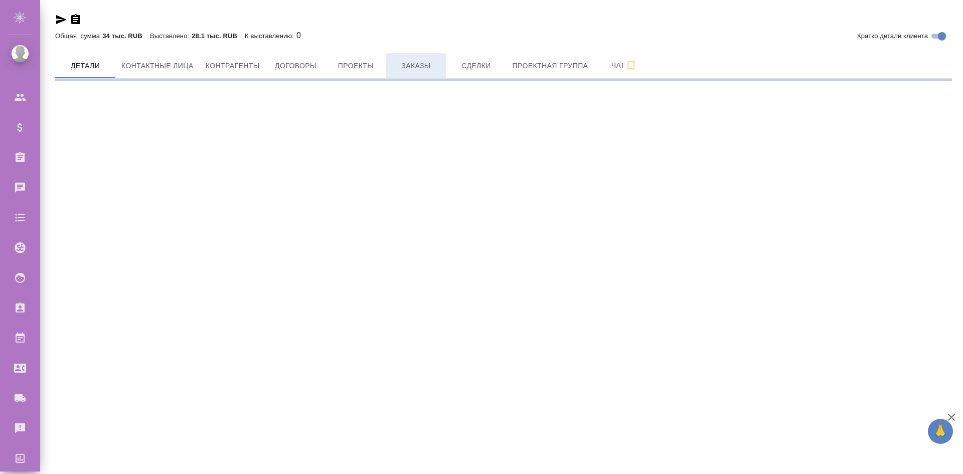
click at [400, 64] on span "Заказы" at bounding box center [416, 66] width 48 height 13
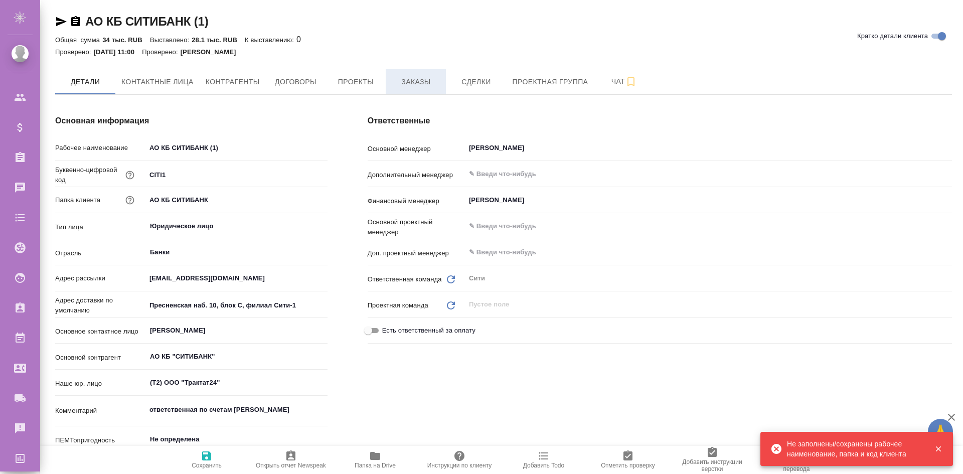
type textarea "x"
click at [412, 80] on span "Заказы" at bounding box center [416, 82] width 48 height 13
type textarea "x"
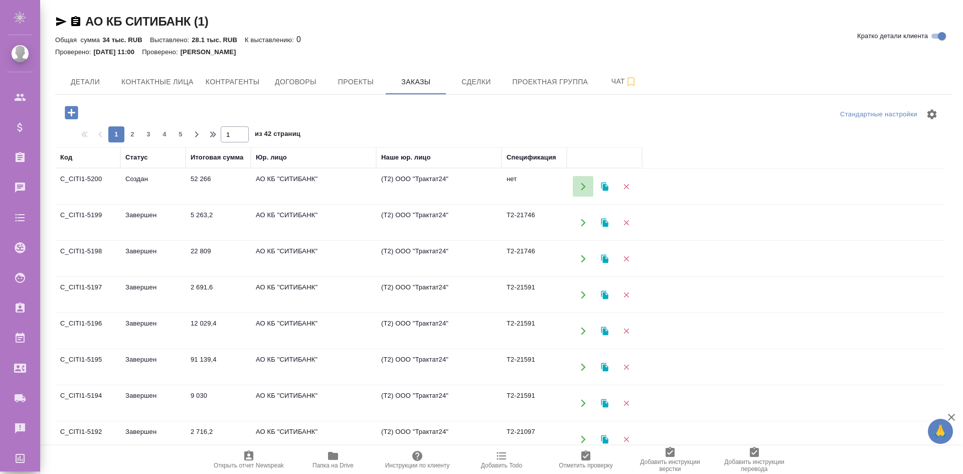
click at [580, 186] on icon "button" at bounding box center [583, 186] width 9 height 9
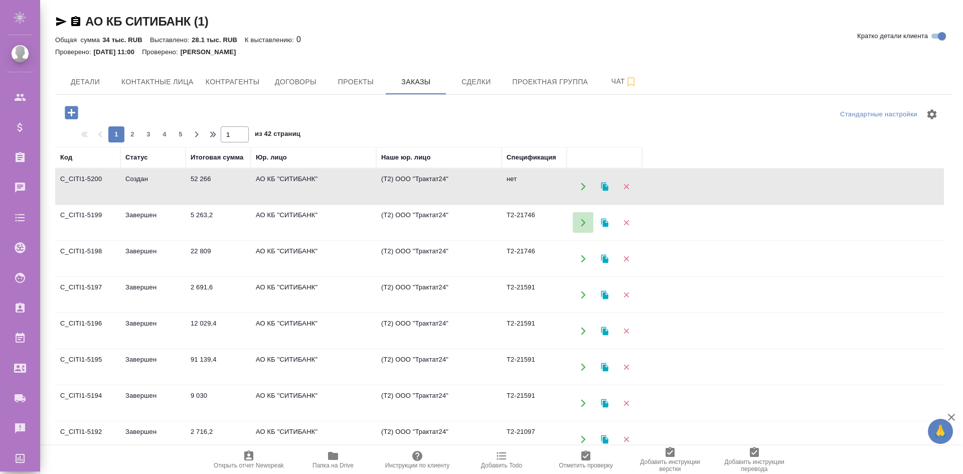
click at [581, 225] on icon "button" at bounding box center [583, 222] width 9 height 9
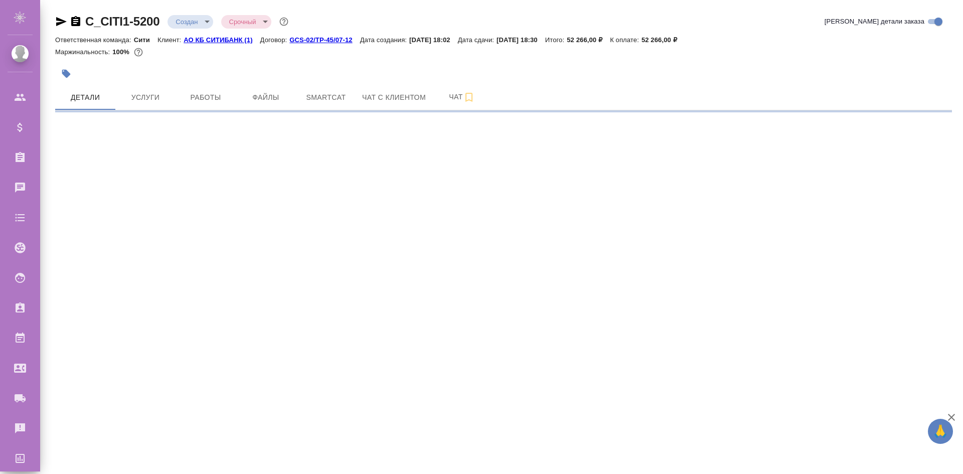
select select "RU"
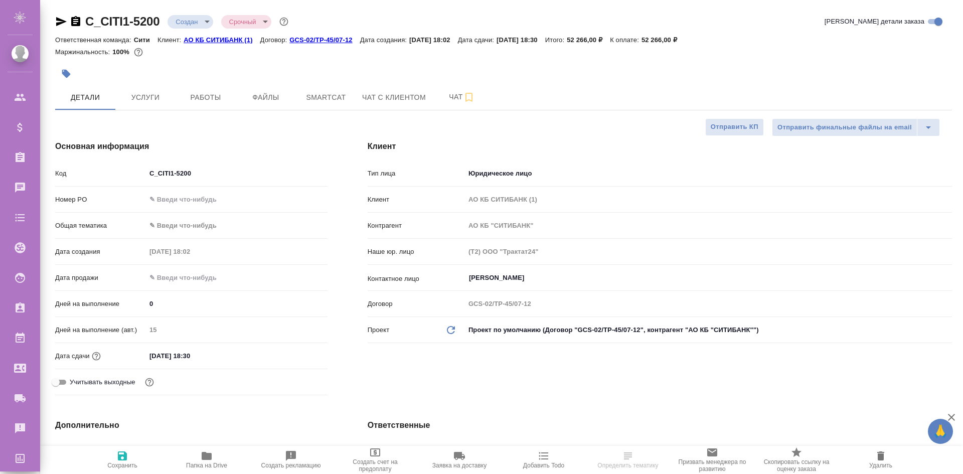
type textarea "x"
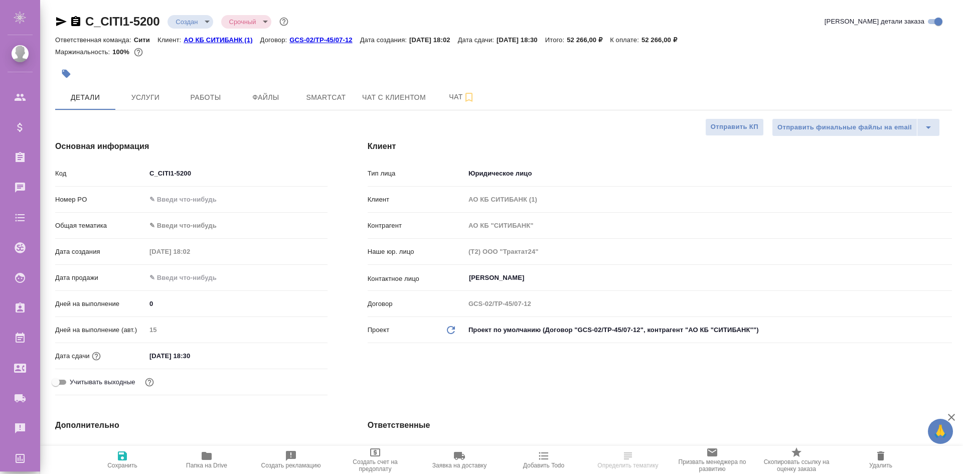
type textarea "x"
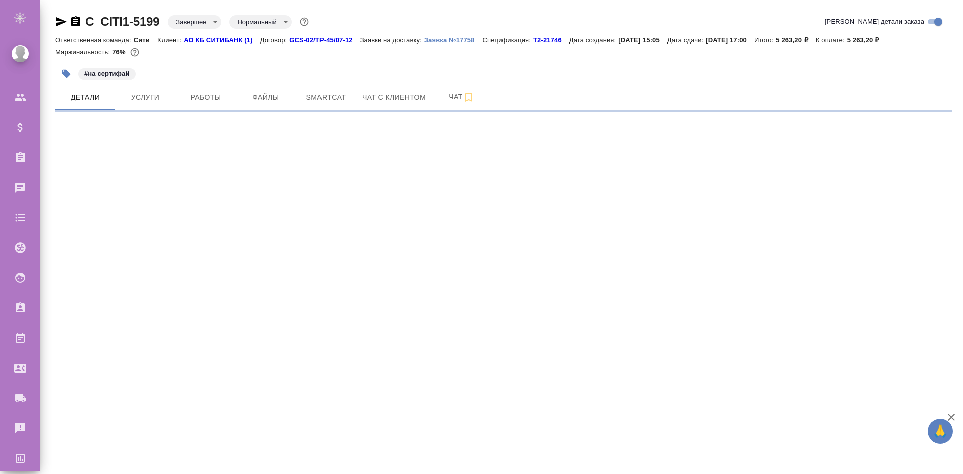
select select "RU"
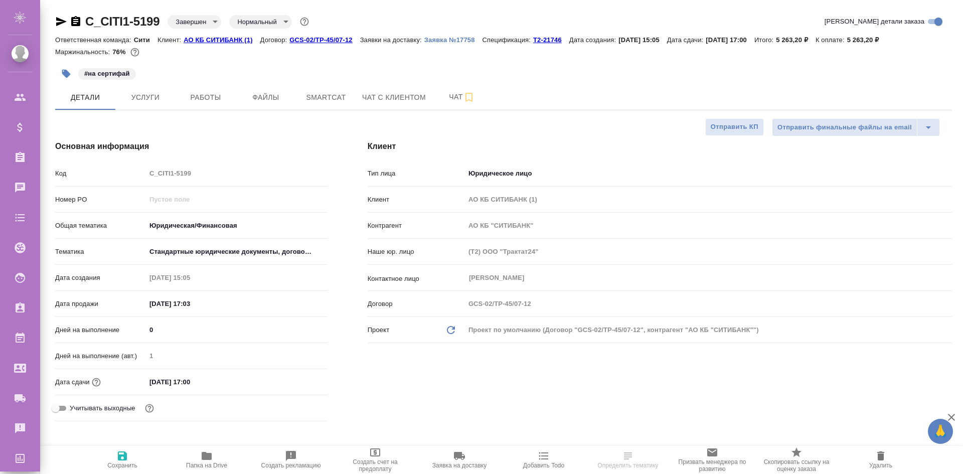
type textarea "x"
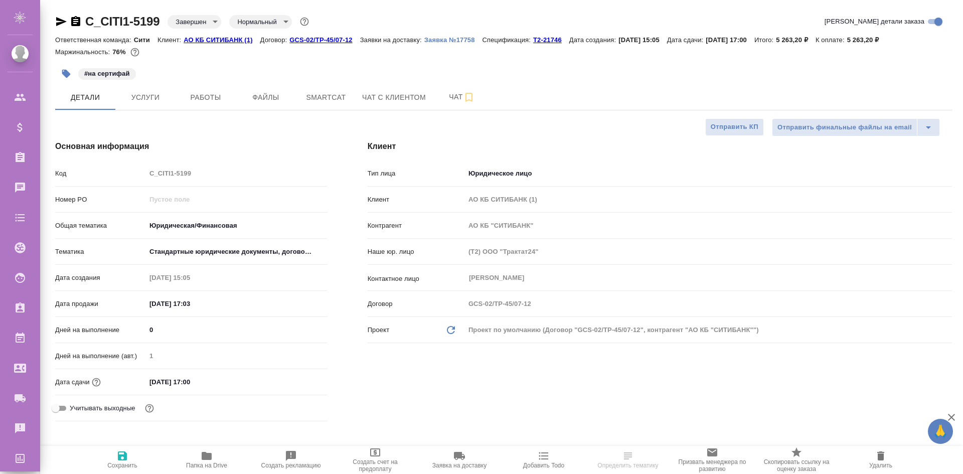
type textarea "x"
click at [544, 40] on p "Т2-21746" at bounding box center [551, 40] width 36 height 8
type textarea "x"
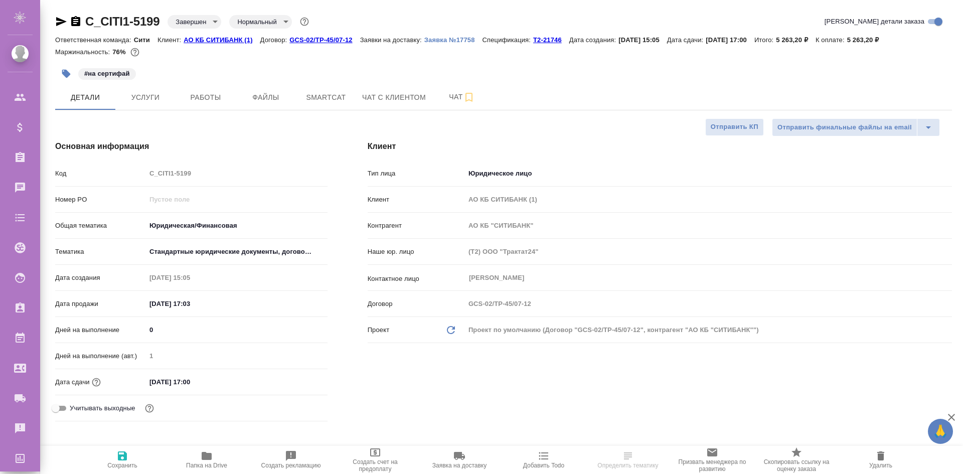
select select "RU"
type textarea "x"
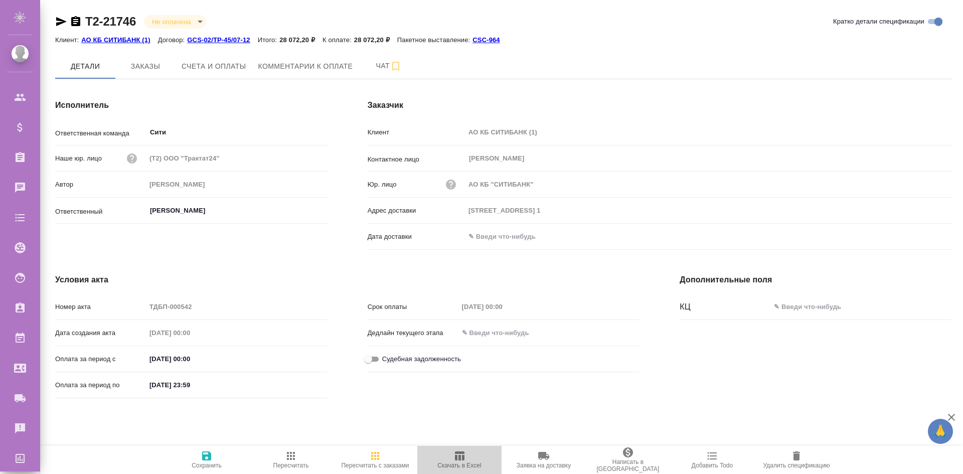
click at [458, 456] on icon "button" at bounding box center [459, 456] width 12 height 12
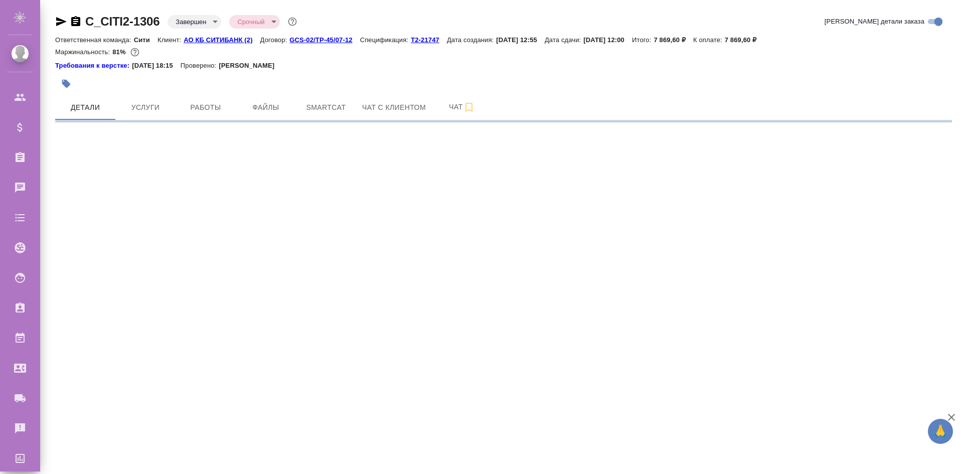
select select "RU"
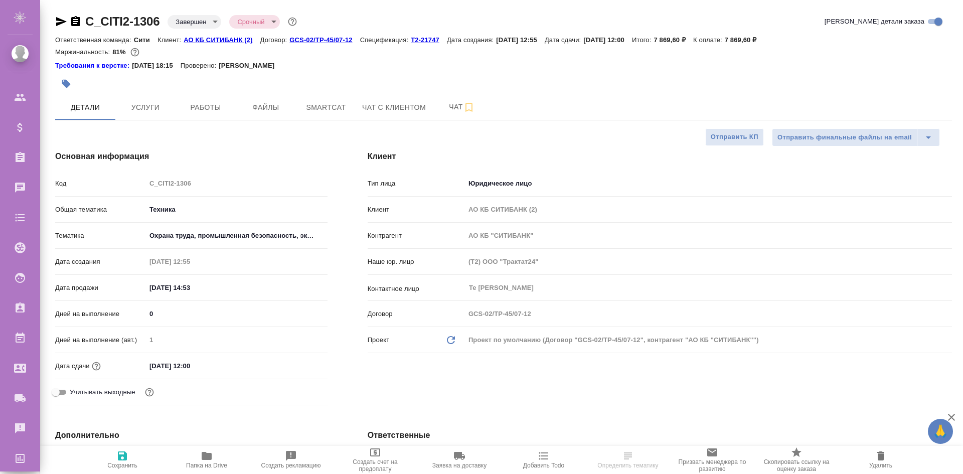
type textarea "x"
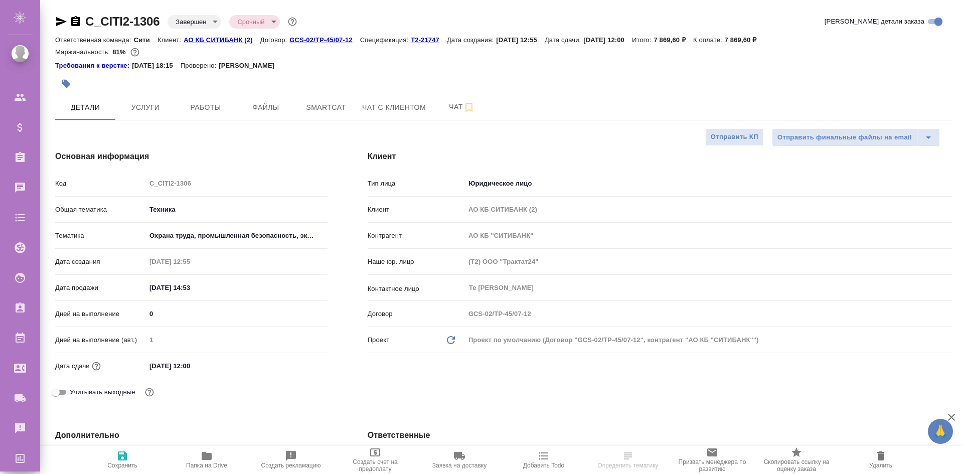
type textarea "x"
click at [428, 43] on p "Т2-21747" at bounding box center [429, 40] width 36 height 8
type textarea "x"
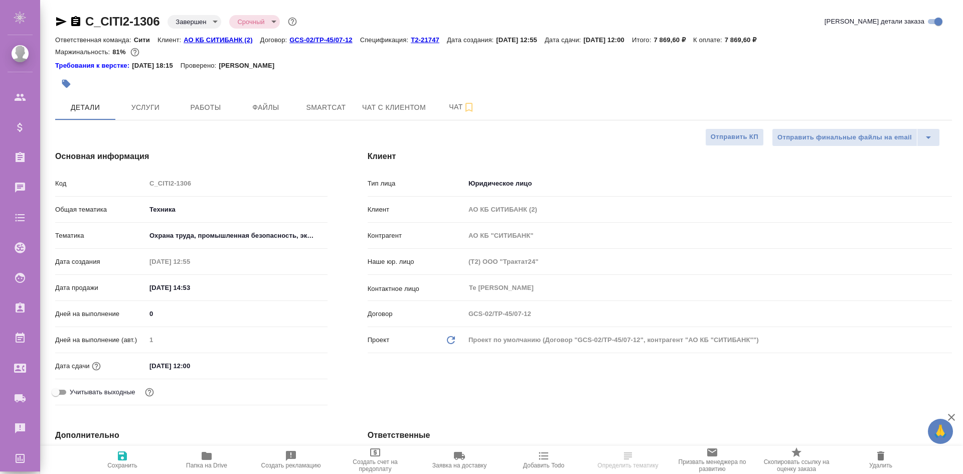
select select "RU"
type textarea "x"
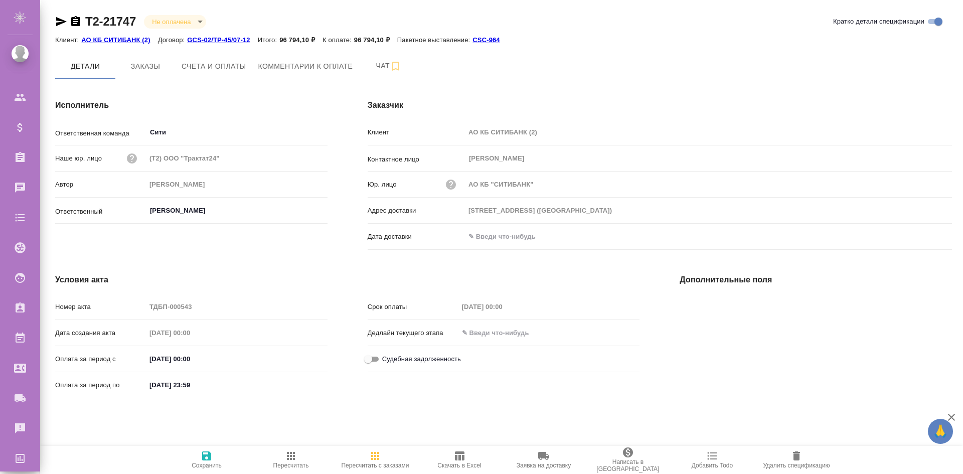
click at [447, 466] on span "Скачать в Excel" at bounding box center [459, 465] width 44 height 7
click at [594, 118] on div "Заказчик Клиент АО КБ СИТИБАНК (2) Контактное лицо [PERSON_NAME]. лицо АО КБ "С…" at bounding box center [659, 176] width 624 height 195
click at [462, 460] on icon "button" at bounding box center [460, 455] width 10 height 9
click at [454, 457] on icon "button" at bounding box center [459, 456] width 12 height 12
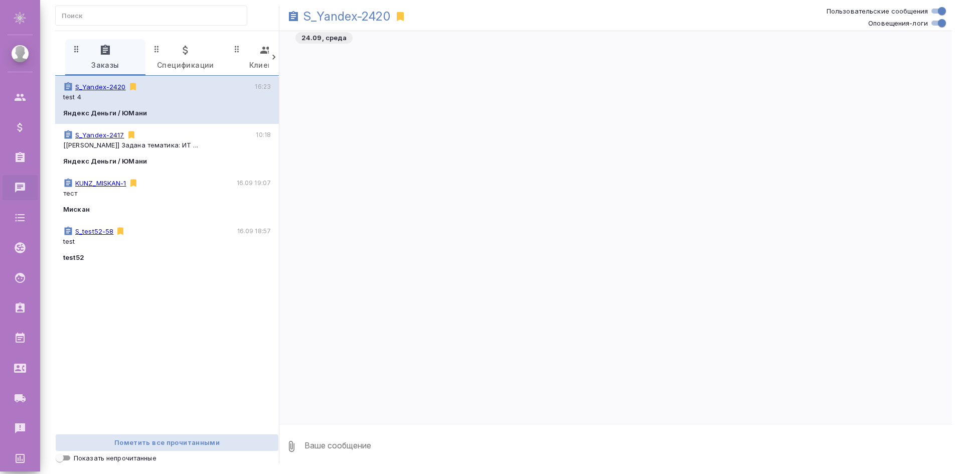
scroll to position [2105, 0]
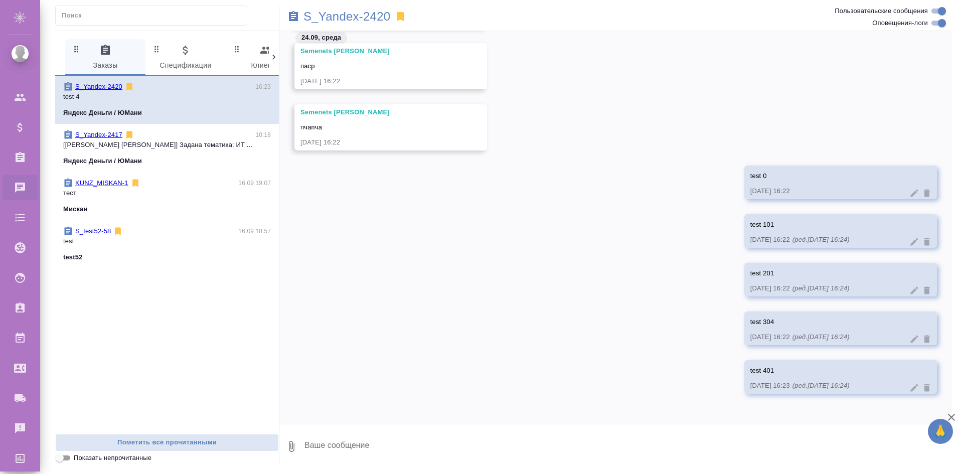
click at [736, 437] on textarea at bounding box center [627, 446] width 648 height 34
type textarea "1"
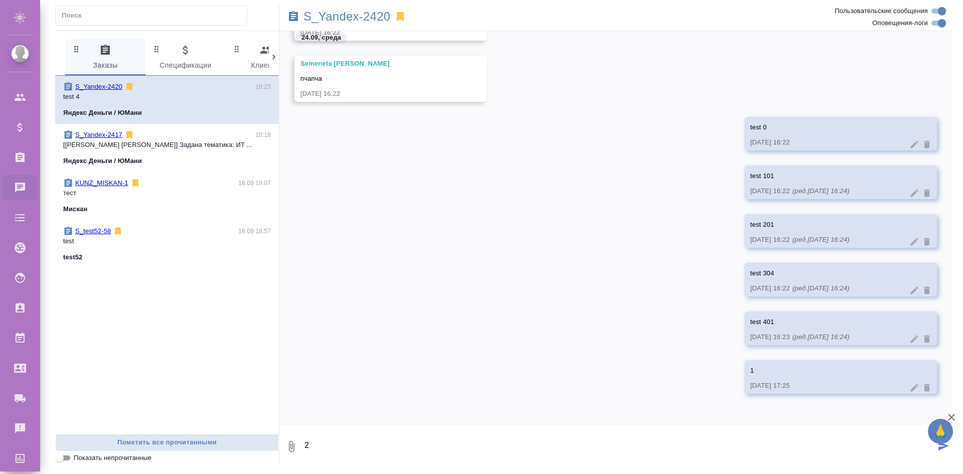
type textarea "2"
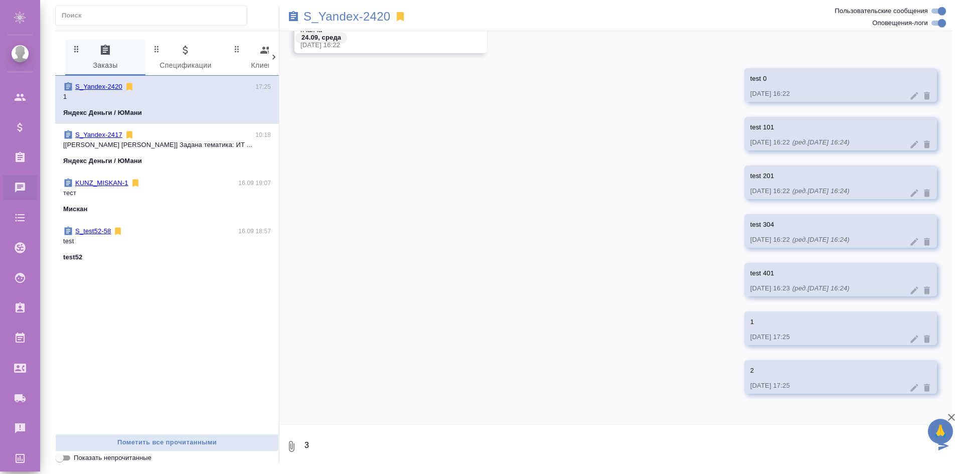
type textarea "3"
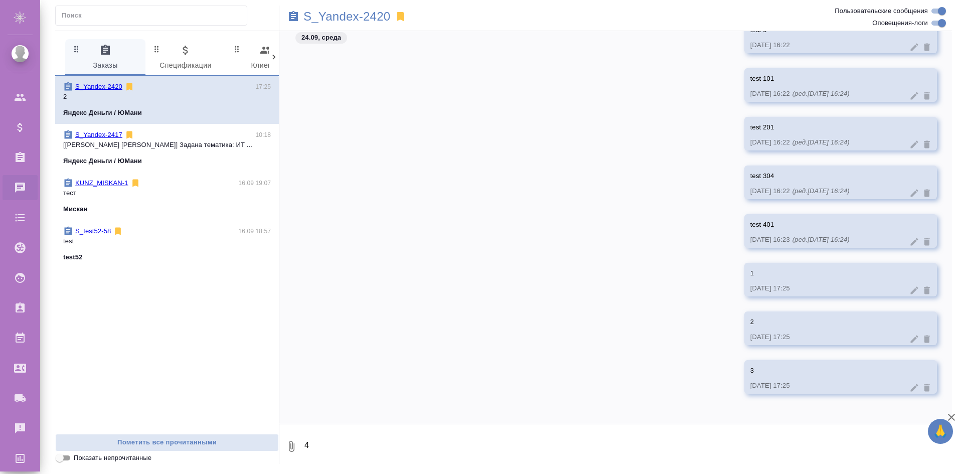
type textarea "4"
type textarea "6"
click at [922, 384] on icon at bounding box center [927, 388] width 10 height 10
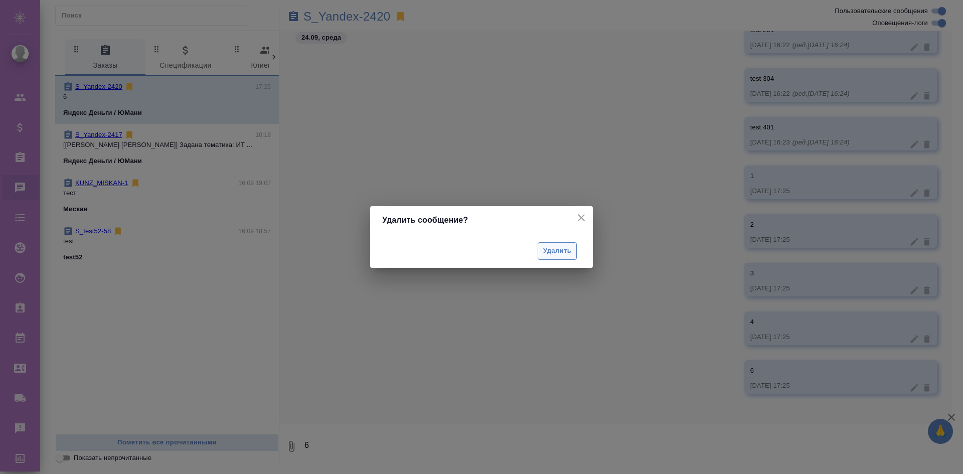
click at [540, 254] on button "Удалить" at bounding box center [556, 251] width 39 height 18
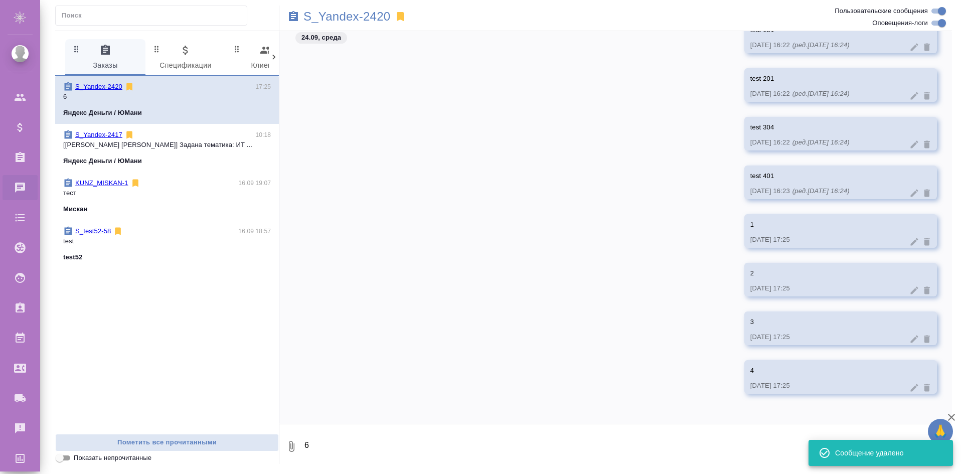
click at [493, 461] on textarea "6" at bounding box center [627, 446] width 648 height 34
type textarea "5"
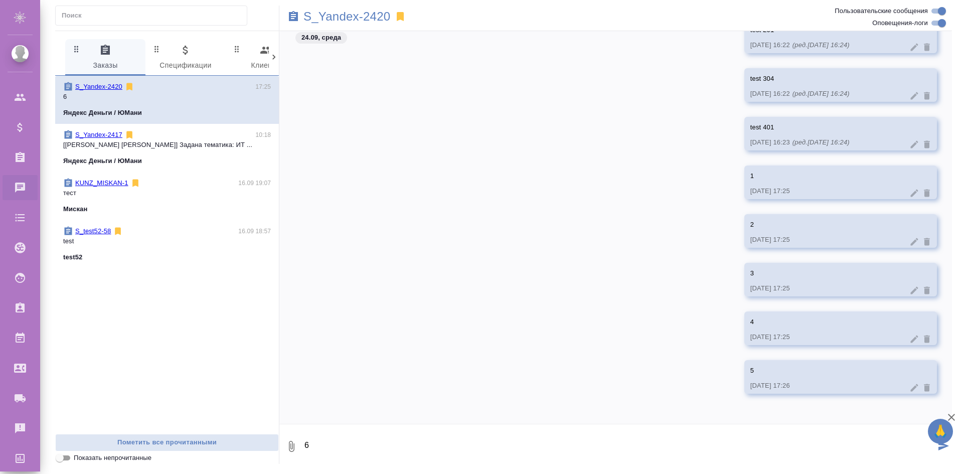
type textarea "6"
type textarea "7"
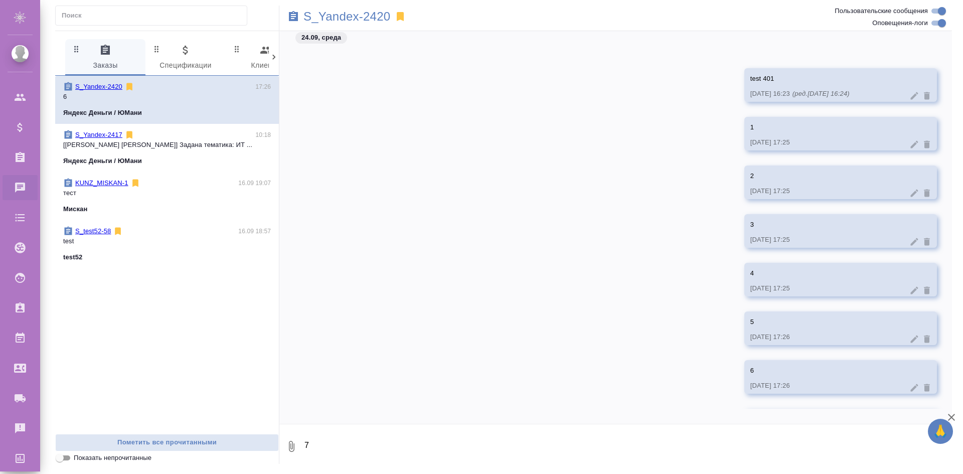
scroll to position [2342, 0]
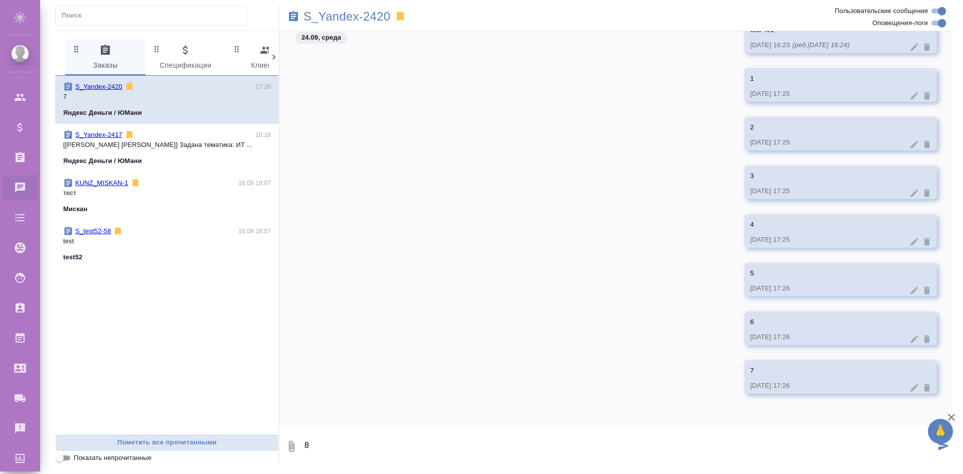
type textarea "8"
type textarea "9"
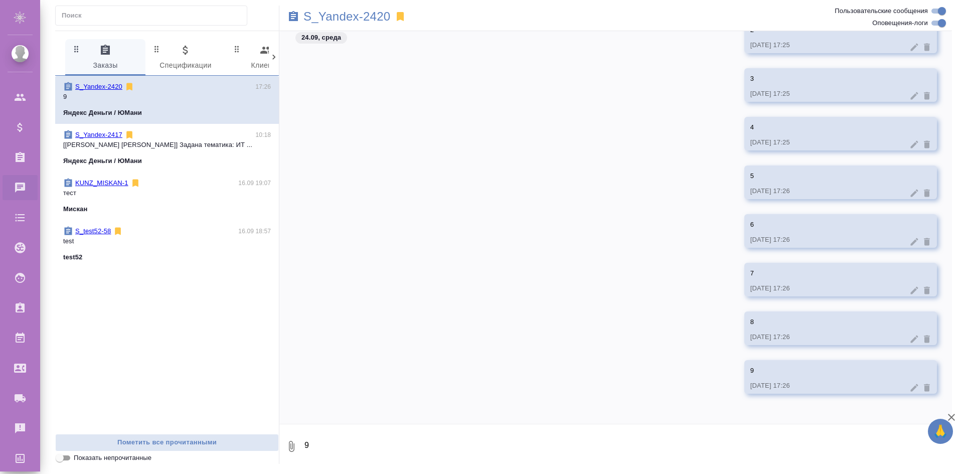
scroll to position [2488, 0]
click at [923, 392] on icon at bounding box center [927, 388] width 10 height 10
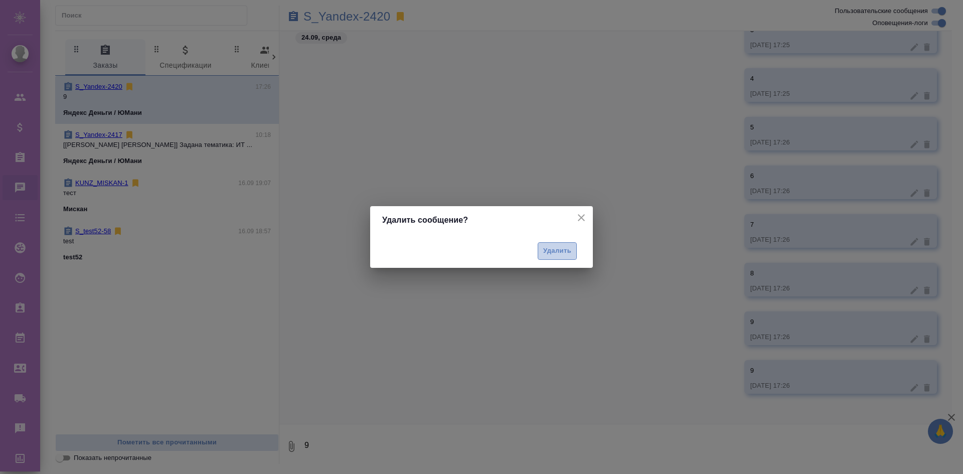
click at [569, 244] on button "Удалить" at bounding box center [556, 251] width 39 height 18
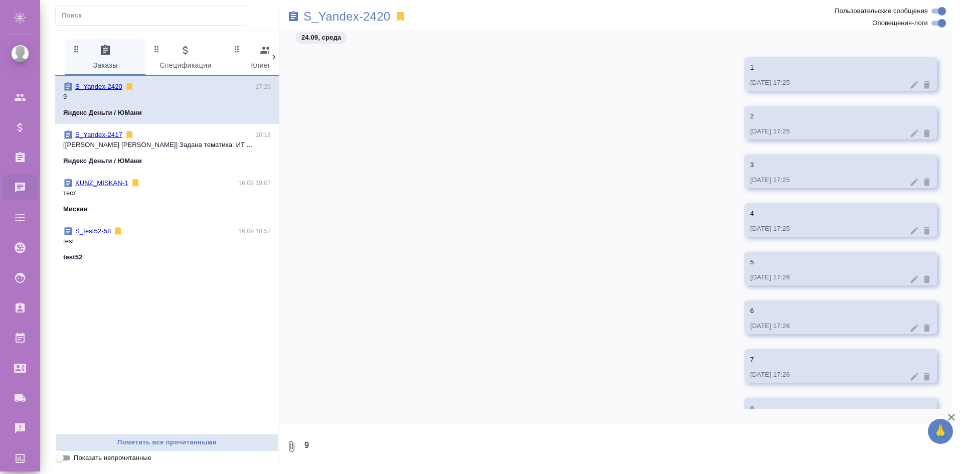
scroll to position [2289, 0]
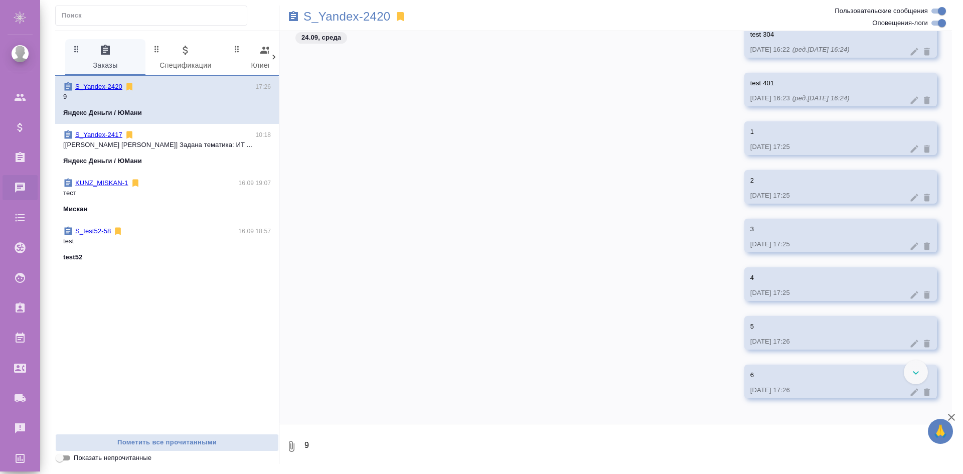
click at [924, 148] on icon at bounding box center [927, 149] width 6 height 8
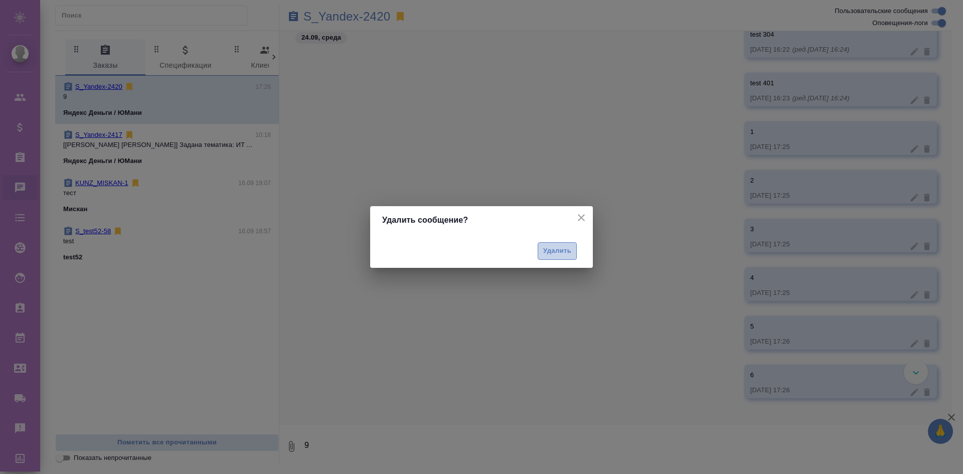
click at [547, 257] on button "Удалить" at bounding box center [556, 251] width 39 height 18
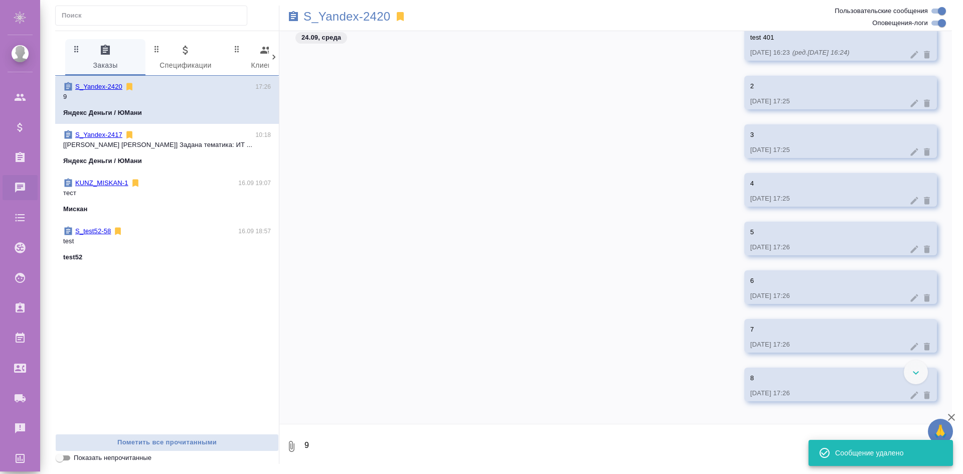
scroll to position [2290, 0]
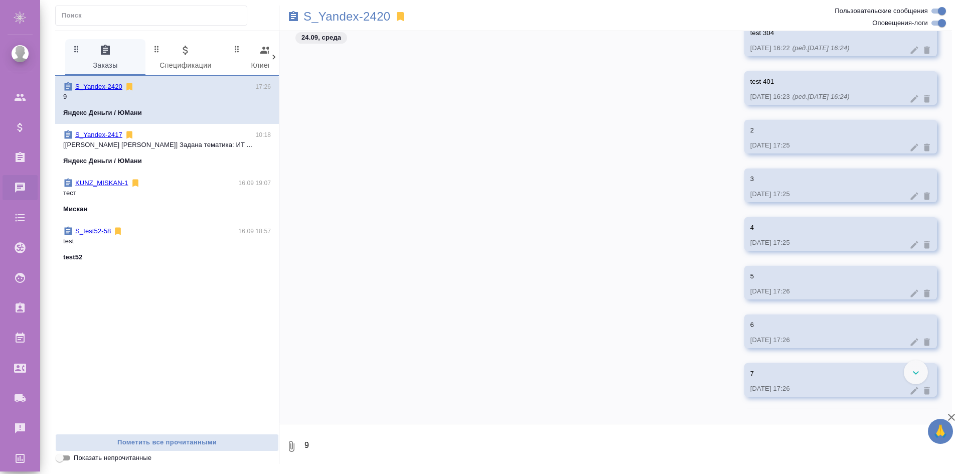
click at [924, 149] on icon at bounding box center [927, 148] width 6 height 8
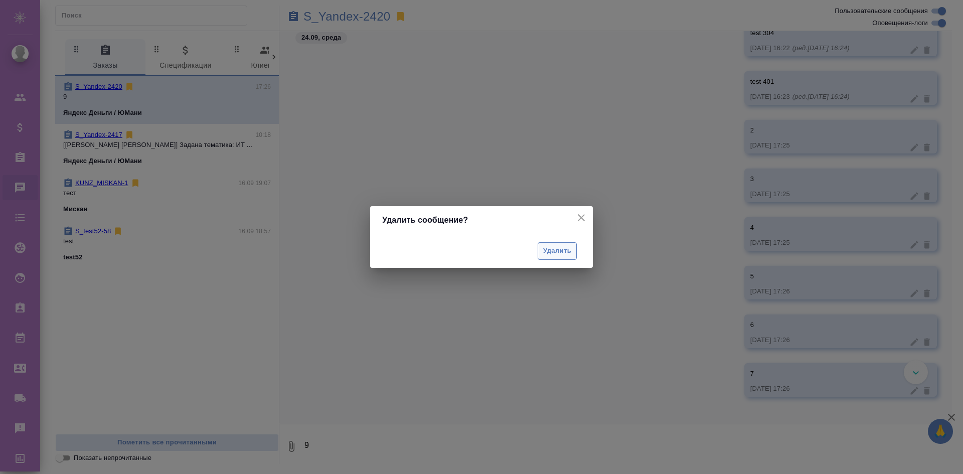
click at [553, 249] on span "Удалить" at bounding box center [557, 251] width 28 height 12
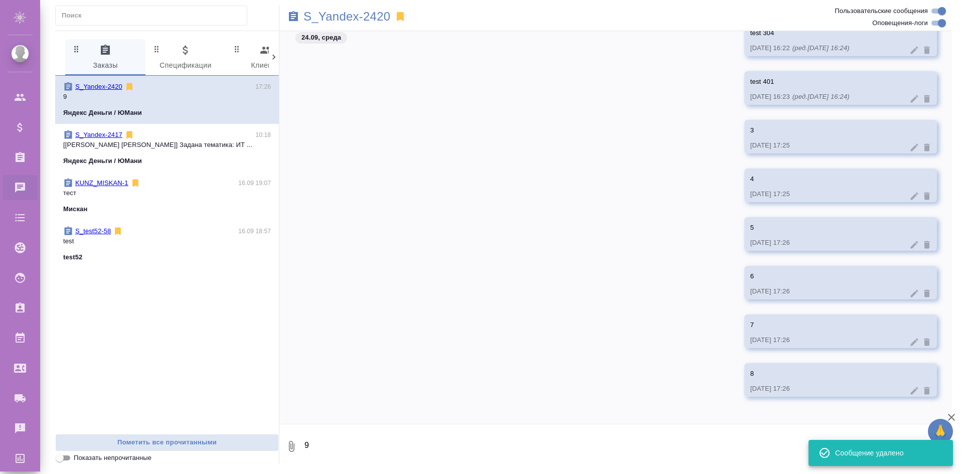
scroll to position [2342, 0]
click at [924, 95] on icon at bounding box center [927, 96] width 6 height 8
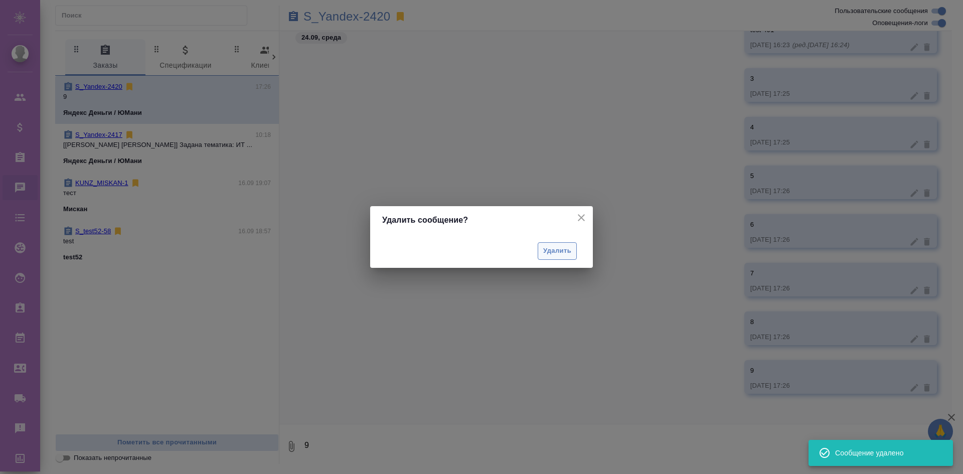
click at [571, 251] on button "Удалить" at bounding box center [556, 251] width 39 height 18
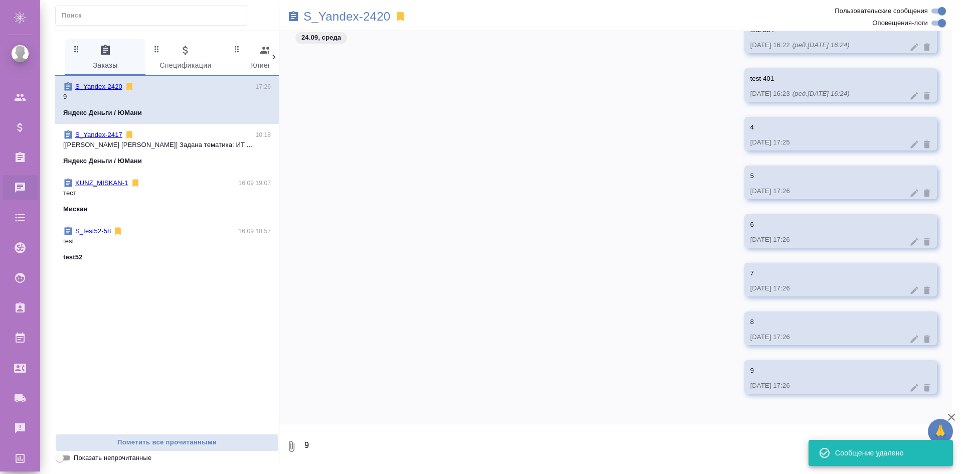
click at [923, 145] on icon at bounding box center [927, 144] width 10 height 10
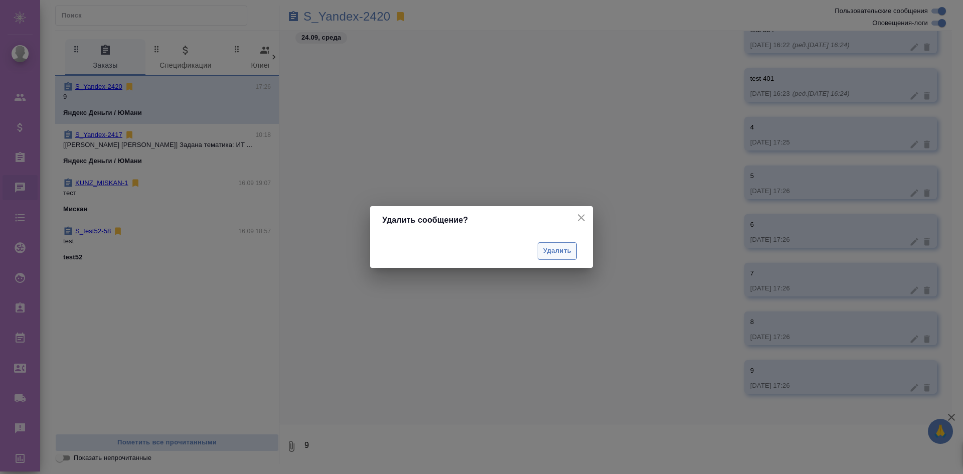
click at [570, 253] on span "Удалить" at bounding box center [557, 251] width 28 height 12
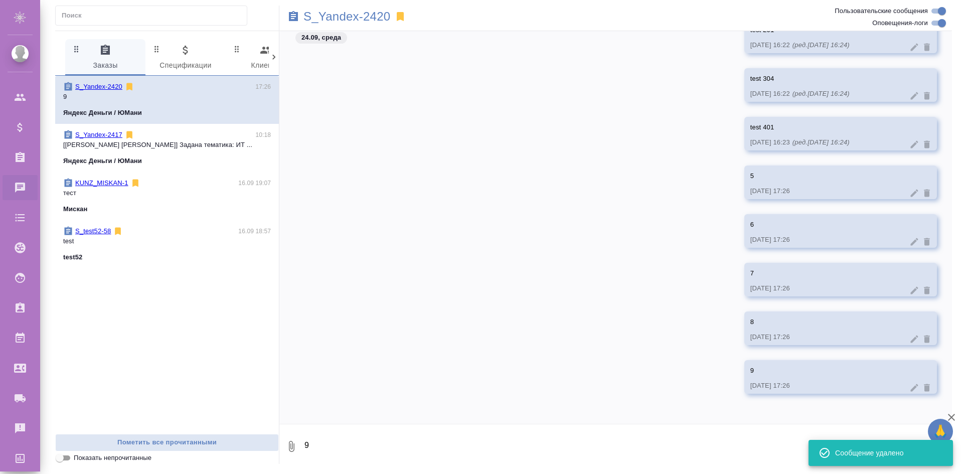
click at [923, 191] on icon at bounding box center [927, 193] width 10 height 10
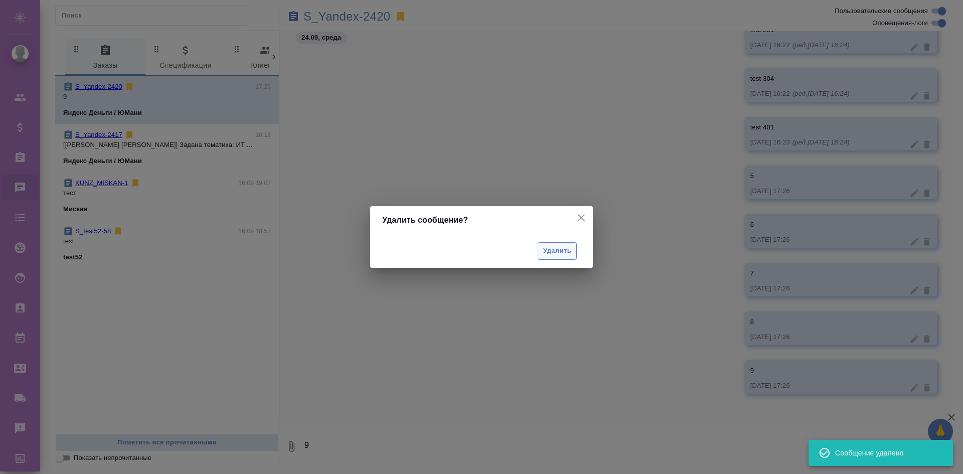
click at [562, 249] on span "Удалить" at bounding box center [557, 251] width 28 height 12
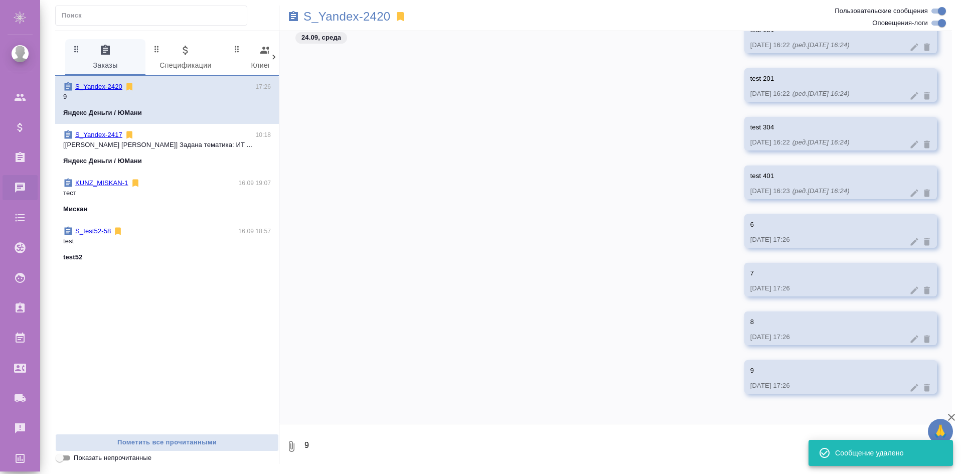
scroll to position [2196, 0]
click at [924, 240] on icon at bounding box center [927, 242] width 6 height 8
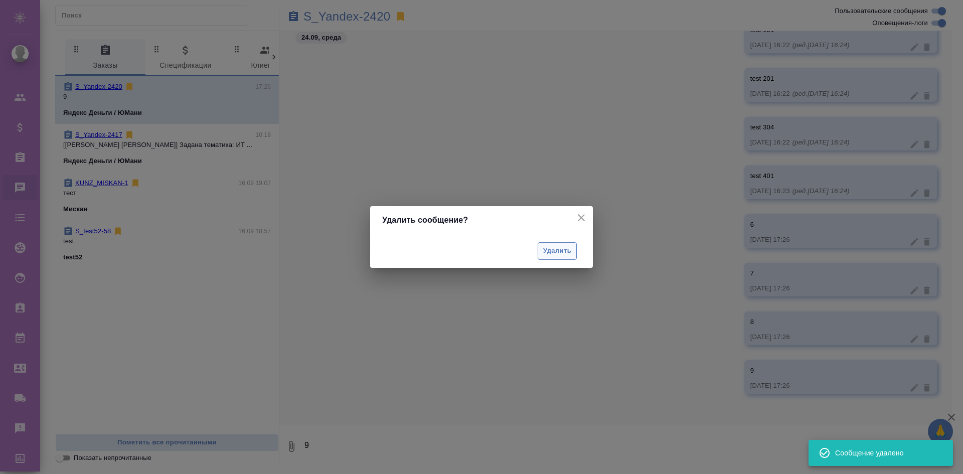
click at [569, 250] on span "Удалить" at bounding box center [557, 251] width 28 height 12
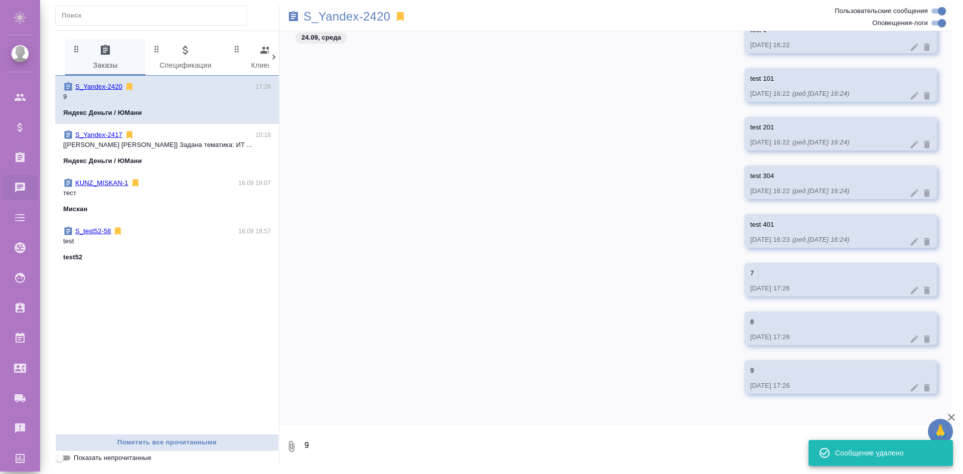
click at [924, 293] on icon at bounding box center [927, 291] width 6 height 8
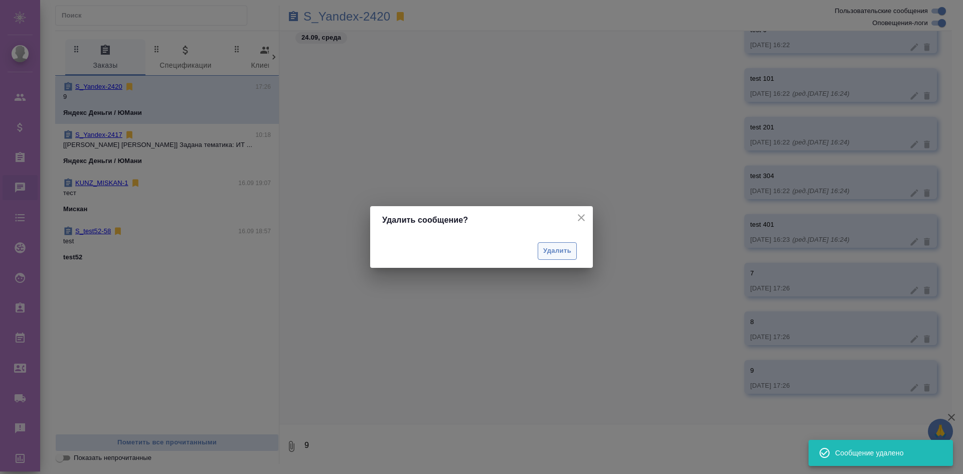
click at [555, 254] on span "Удалить" at bounding box center [557, 251] width 28 height 12
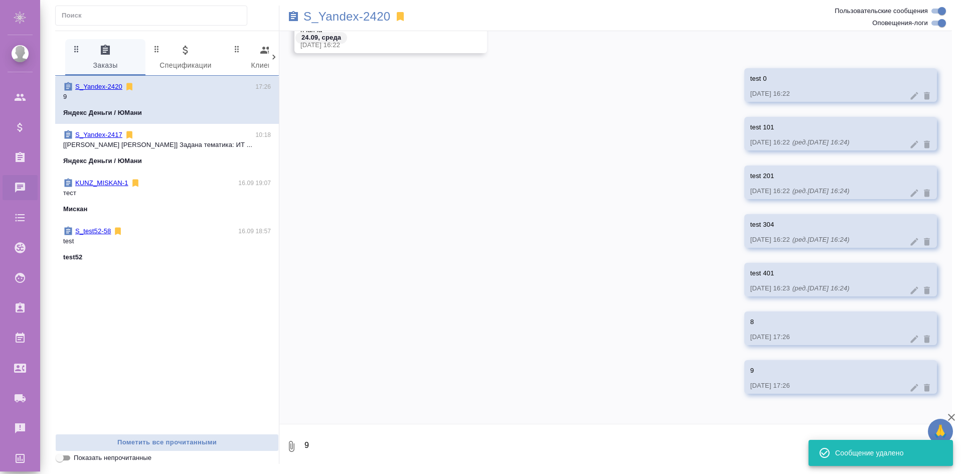
click at [924, 338] on icon at bounding box center [927, 339] width 6 height 8
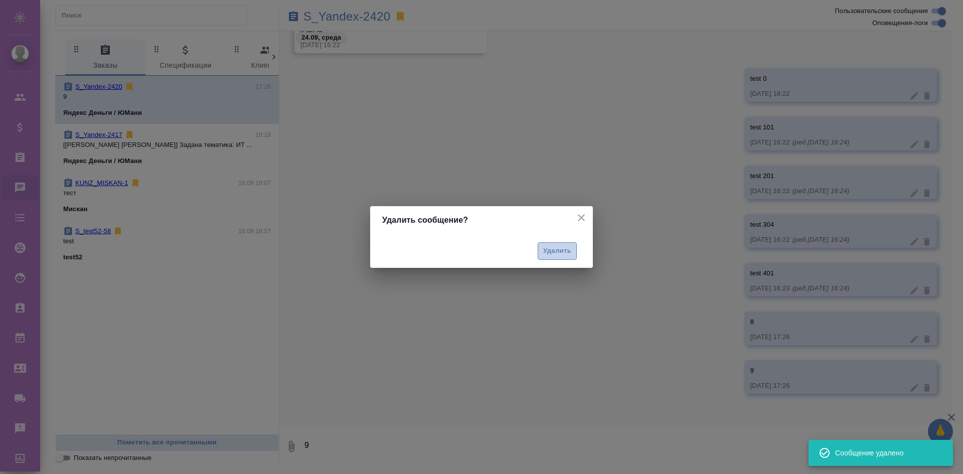
click at [553, 250] on span "Удалить" at bounding box center [557, 251] width 28 height 12
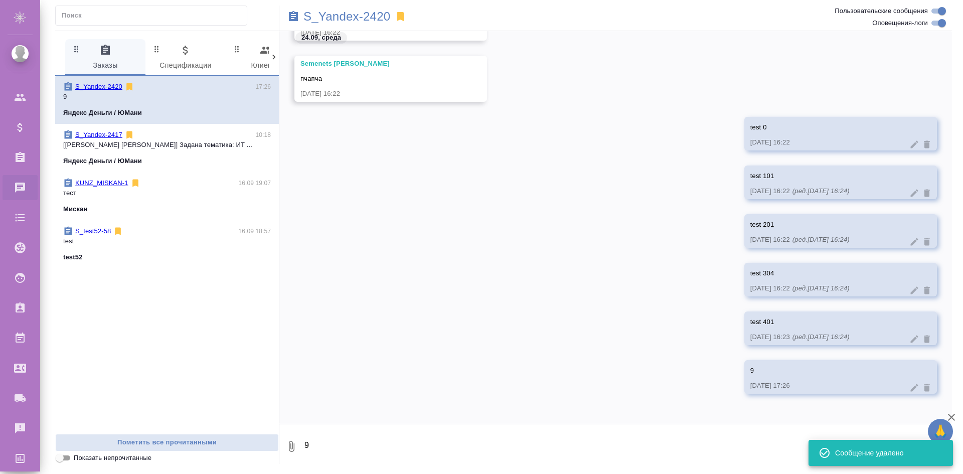
click at [924, 391] on icon at bounding box center [927, 388] width 6 height 8
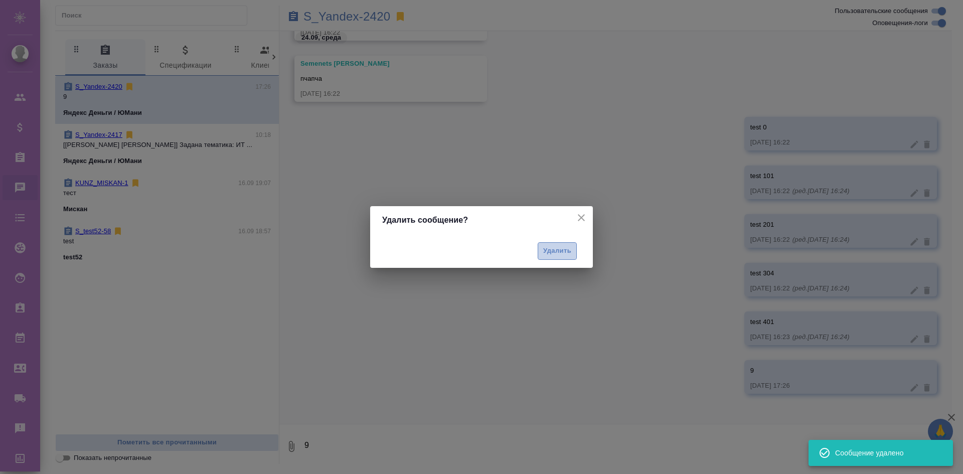
click at [557, 245] on span "Удалить" at bounding box center [557, 251] width 28 height 12
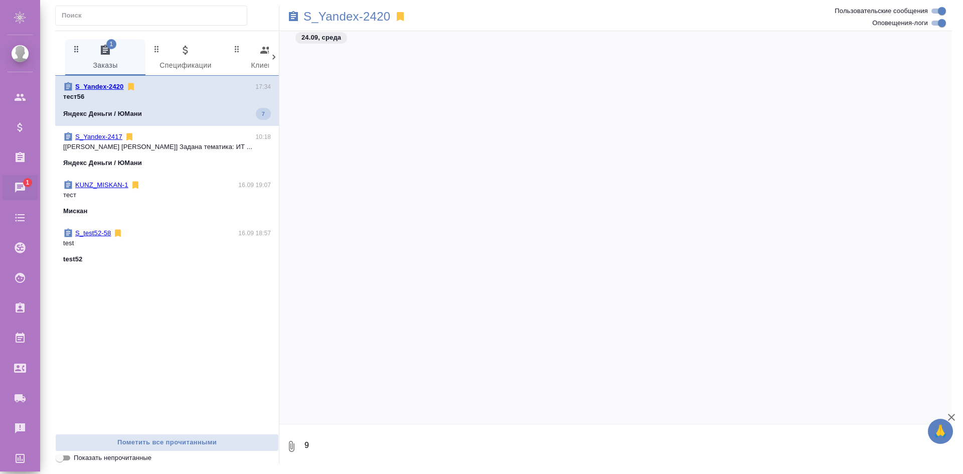
scroll to position [2867, 0]
